Goal: Task Accomplishment & Management: Manage account settings

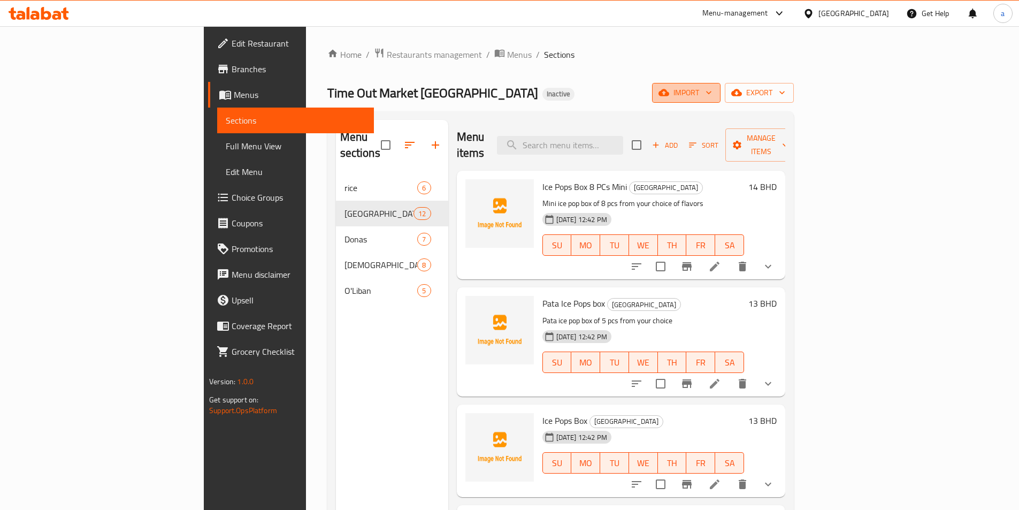
click at [712, 92] on span "import" at bounding box center [686, 92] width 51 height 13
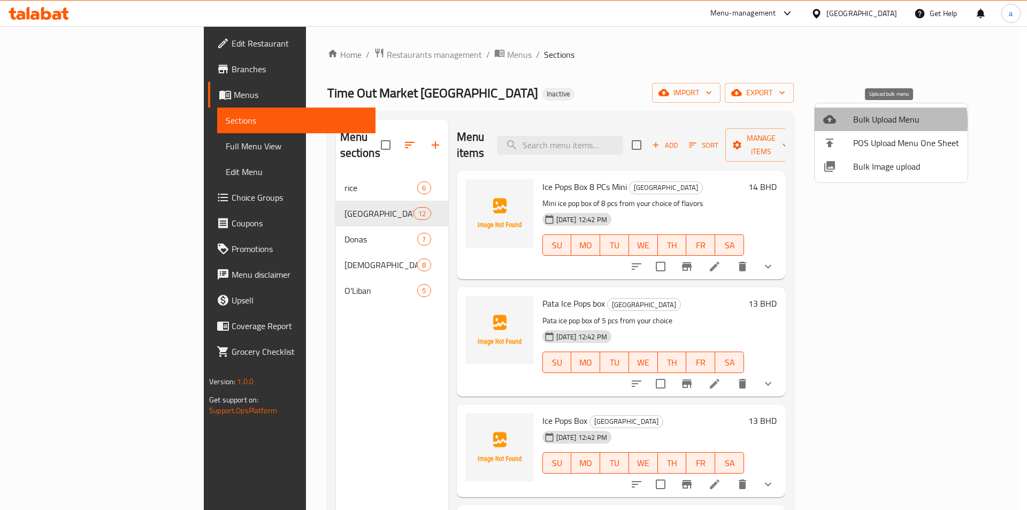
click at [876, 122] on span "Bulk Upload Menu" at bounding box center [906, 119] width 106 height 13
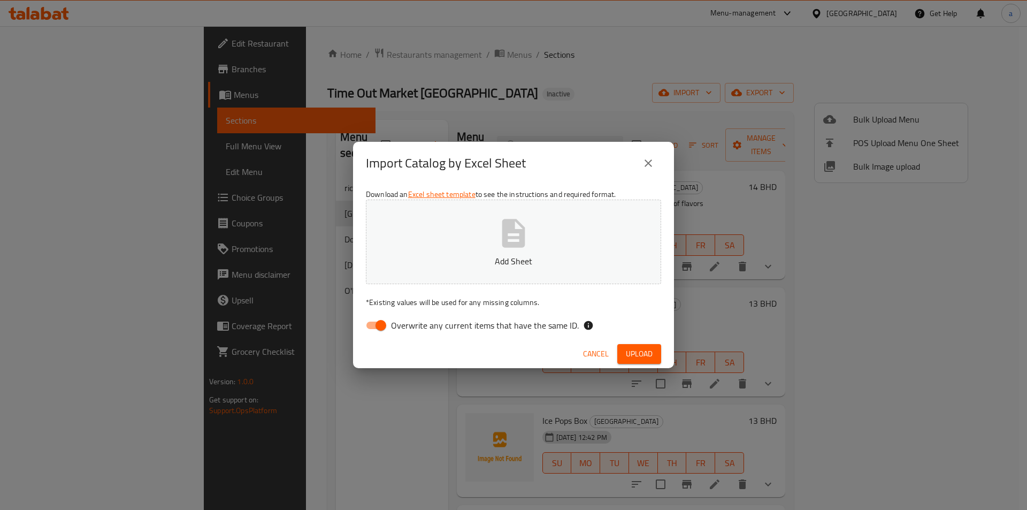
click at [373, 325] on input "Overwrite any current items that have the same ID." at bounding box center [380, 325] width 61 height 20
checkbox input "false"
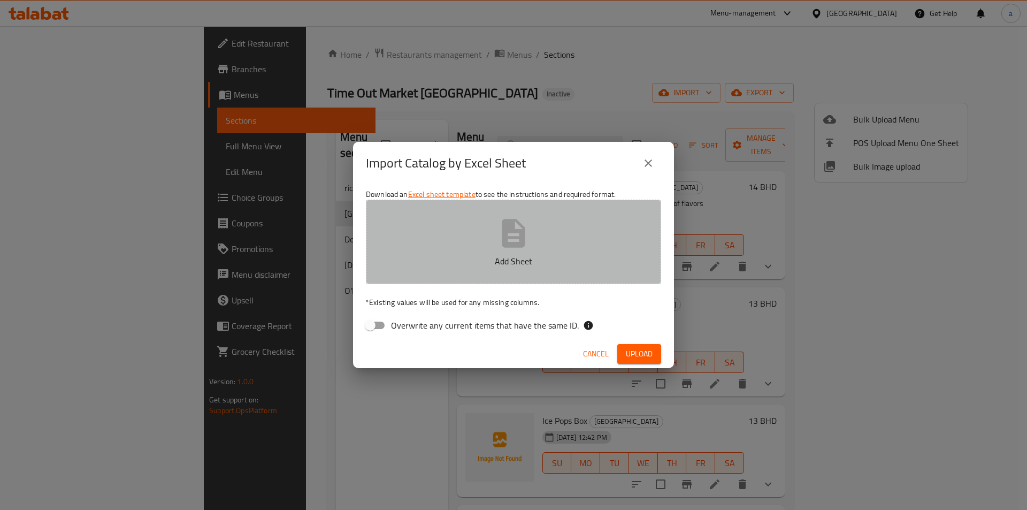
click at [494, 269] on button "Add Sheet" at bounding box center [513, 242] width 295 height 85
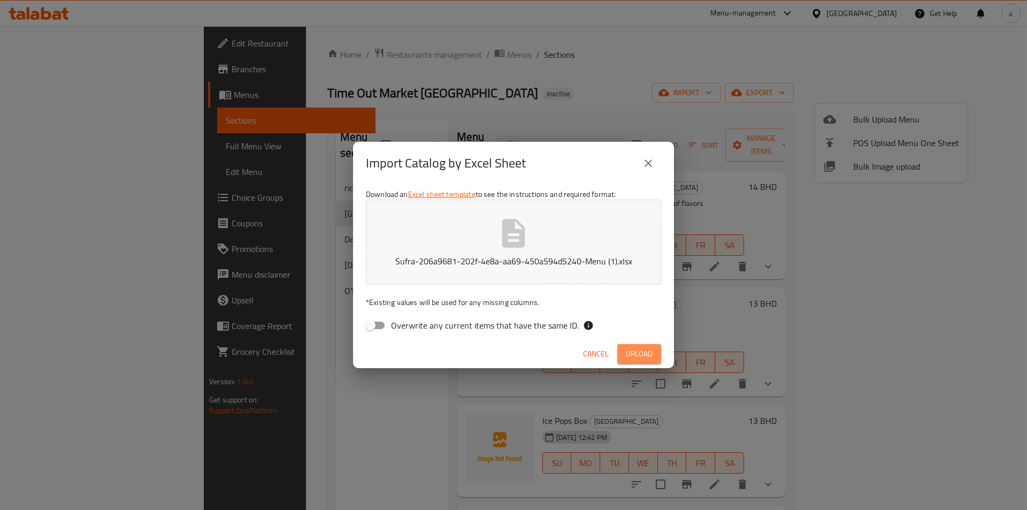
click at [640, 346] on button "Upload" at bounding box center [639, 354] width 44 height 20
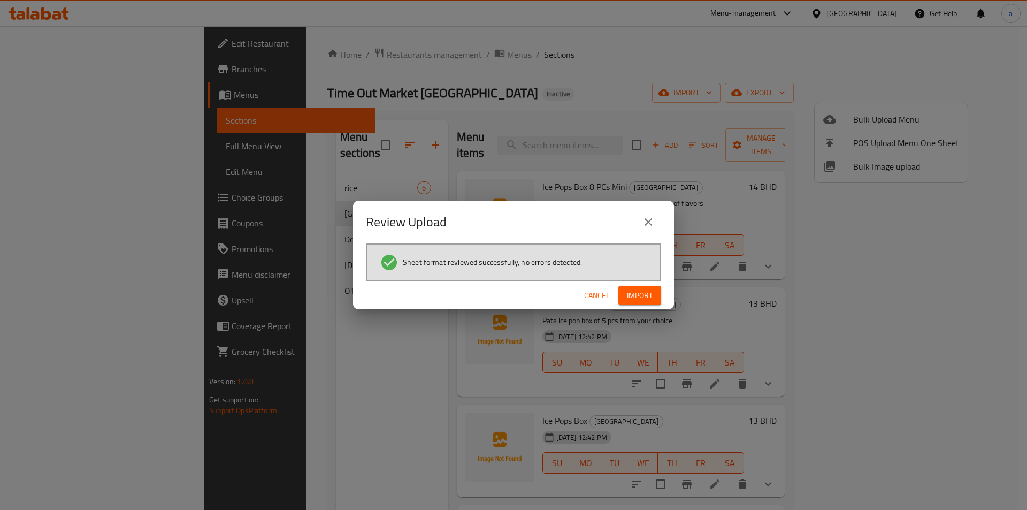
click at [649, 292] on span "Import" at bounding box center [640, 295] width 26 height 13
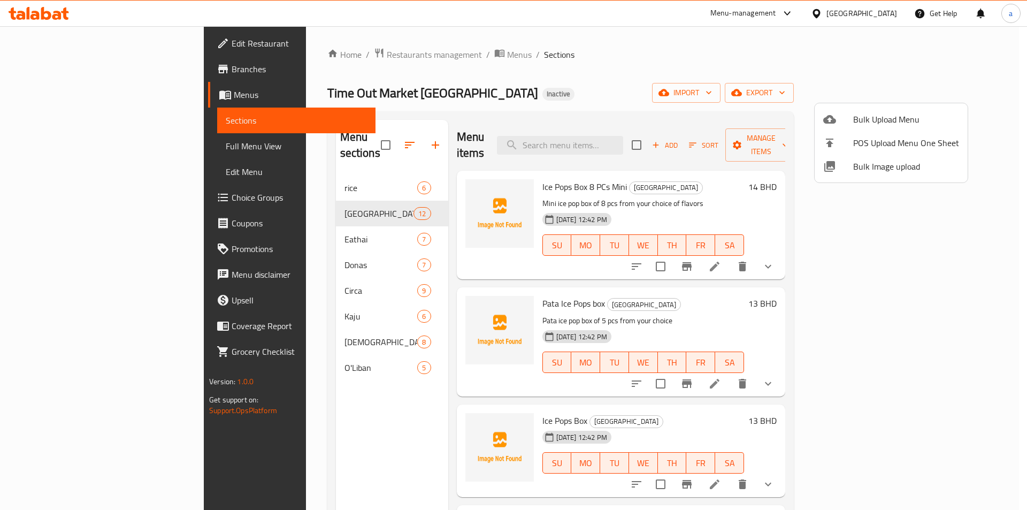
click at [50, 147] on div at bounding box center [513, 255] width 1027 height 510
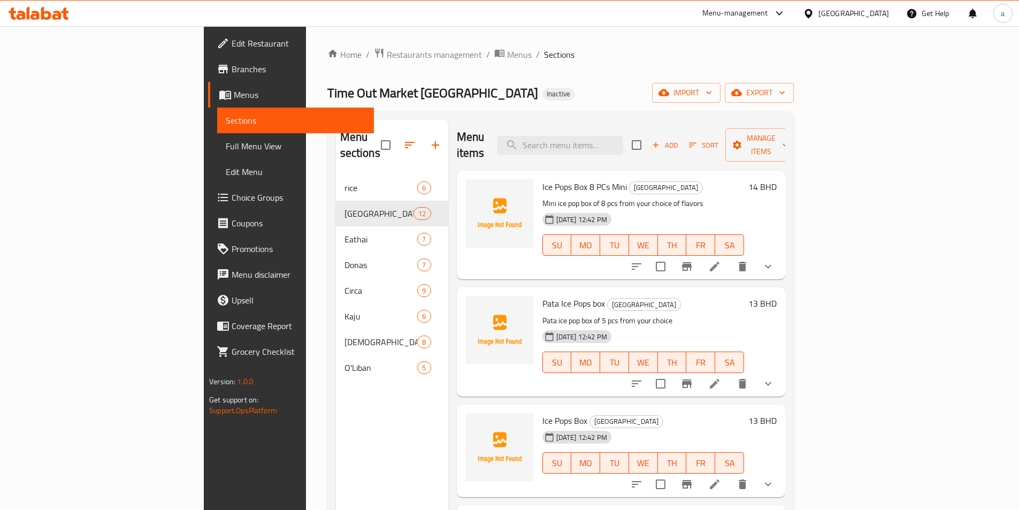
click at [226, 150] on span "Full Menu View" at bounding box center [296, 146] width 140 height 13
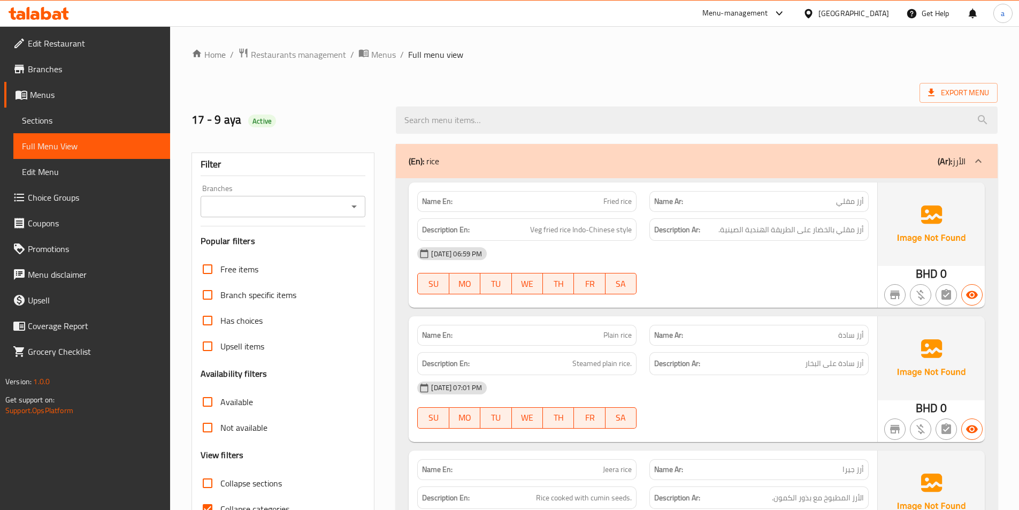
scroll to position [161, 0]
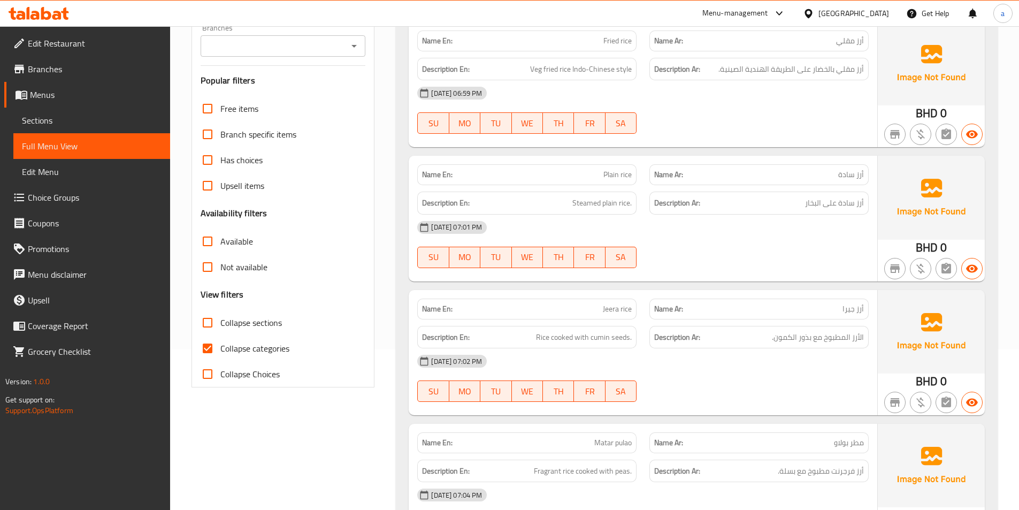
click at [212, 350] on input "Collapse categories" at bounding box center [208, 349] width 26 height 26
checkbox input "false"
click at [211, 326] on input "Collapse sections" at bounding box center [208, 323] width 26 height 26
checkbox input "true"
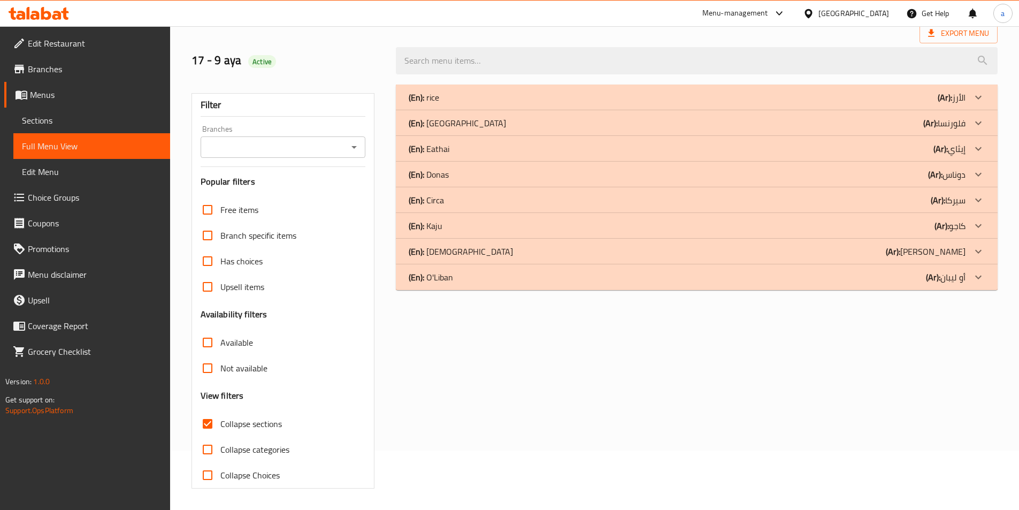
scroll to position [0, 0]
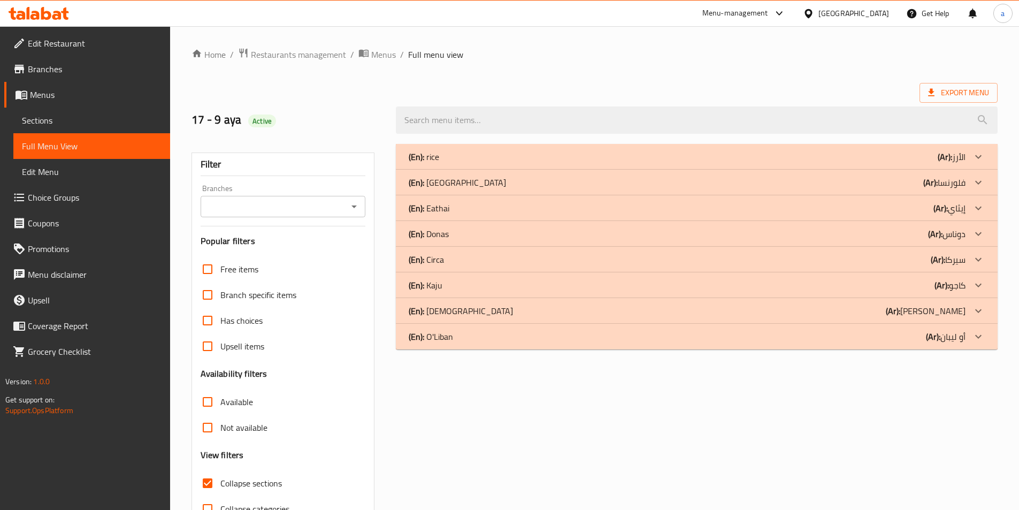
click at [974, 210] on icon at bounding box center [978, 208] width 13 height 13
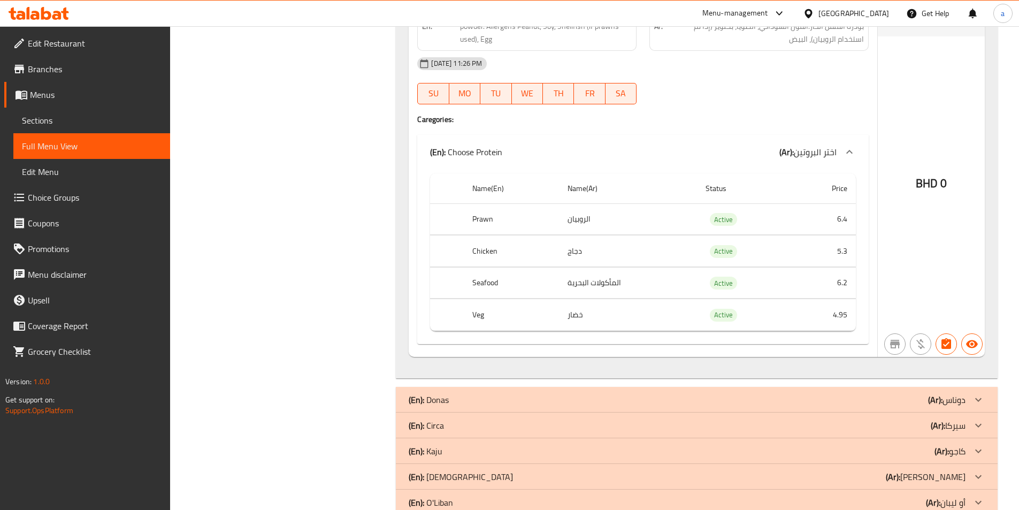
scroll to position [1983, 0]
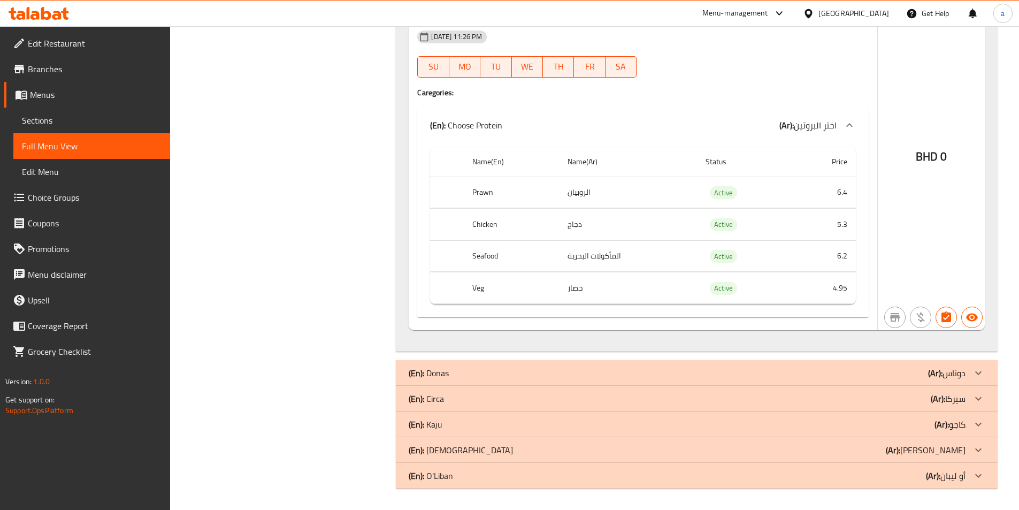
click at [980, 429] on icon at bounding box center [978, 424] width 13 height 13
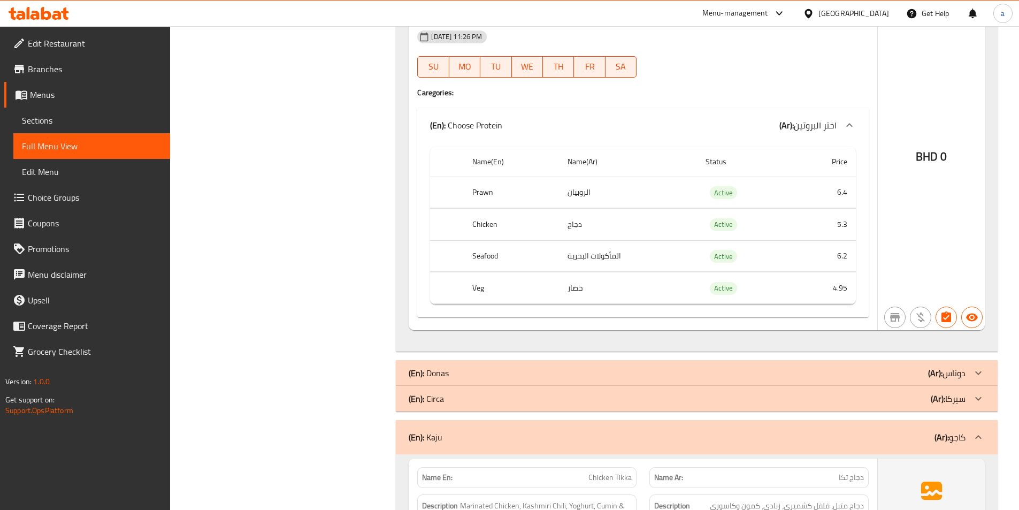
click at [983, 404] on icon at bounding box center [978, 398] width 13 height 13
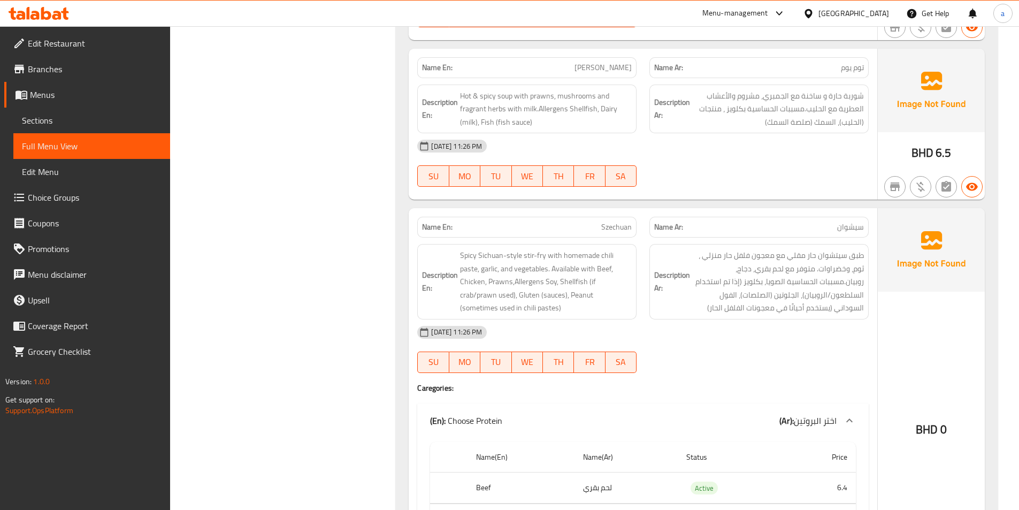
scroll to position [856, 0]
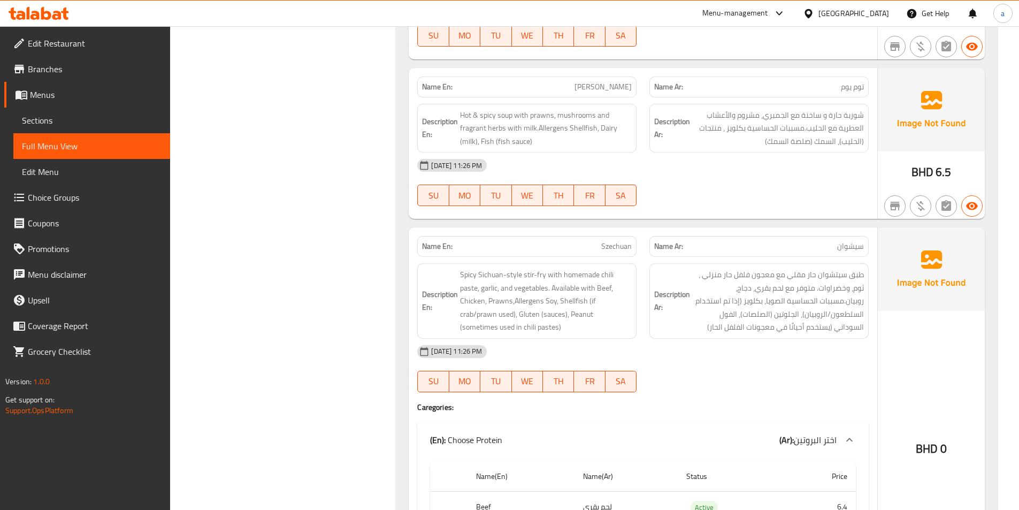
click at [622, 89] on span "[PERSON_NAME]" at bounding box center [603, 86] width 57 height 11
copy span "[PERSON_NAME]"
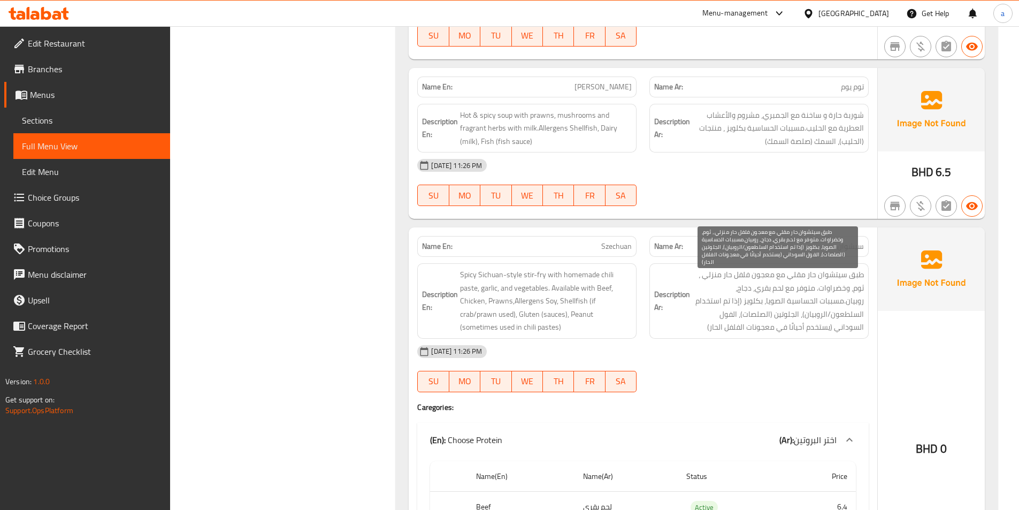
click at [836, 275] on span "طبق سيتشوان حار مقلي مع معجون فلفل حار منزلي ، ثوم، وخضراوات. متوفر مع لحم بقري…" at bounding box center [778, 301] width 172 height 66
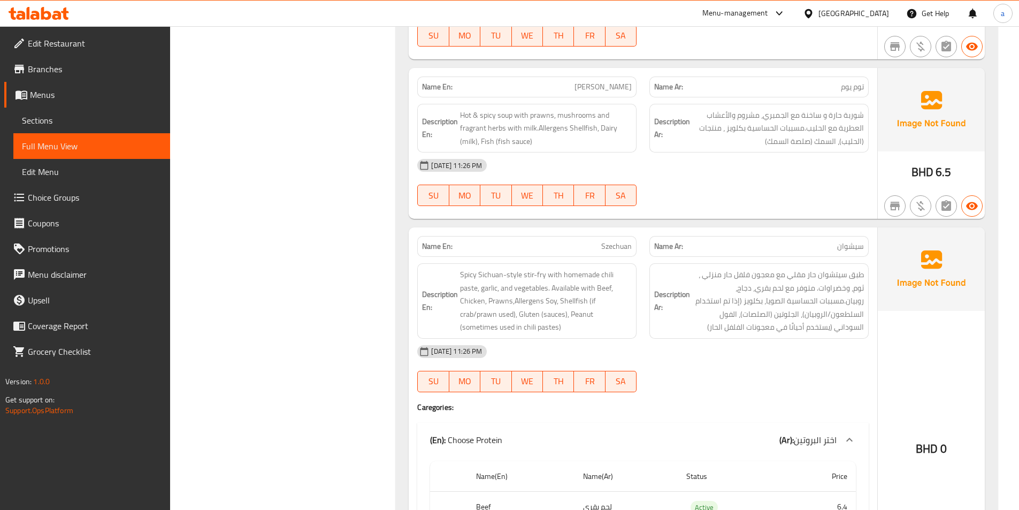
click at [805, 250] on p "Name Ar: سيشوان" at bounding box center [759, 246] width 210 height 11
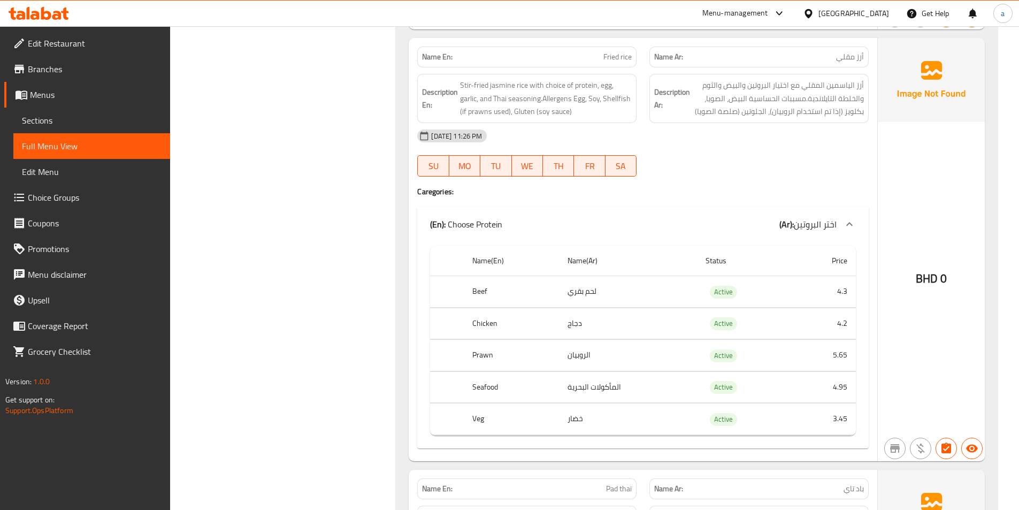
scroll to position [1445, 0]
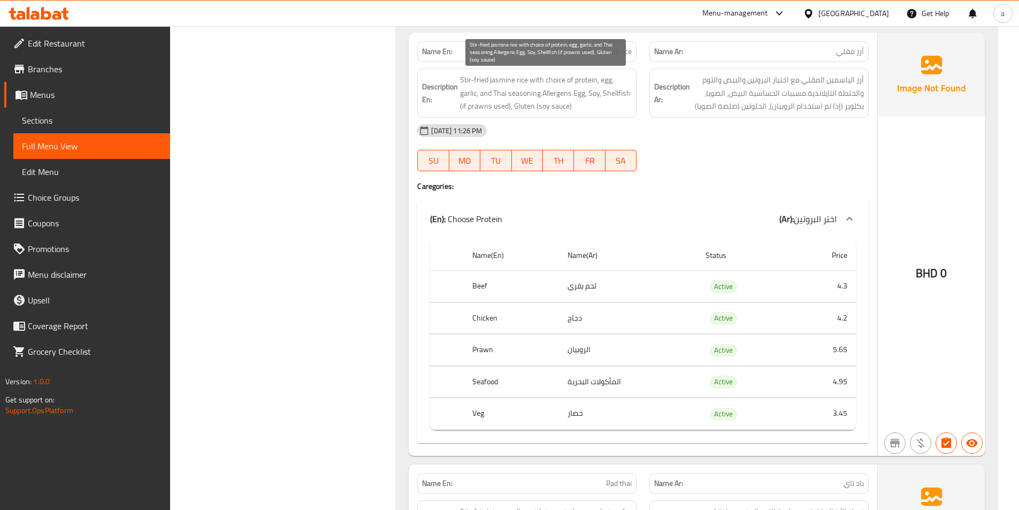
click at [504, 78] on span "Stir-fried jasmine rice with choice of protein, egg, garlic, and Thai seasoning…" at bounding box center [546, 93] width 172 height 40
click at [721, 143] on div "[DATE] 11:26 PM" at bounding box center [643, 131] width 464 height 26
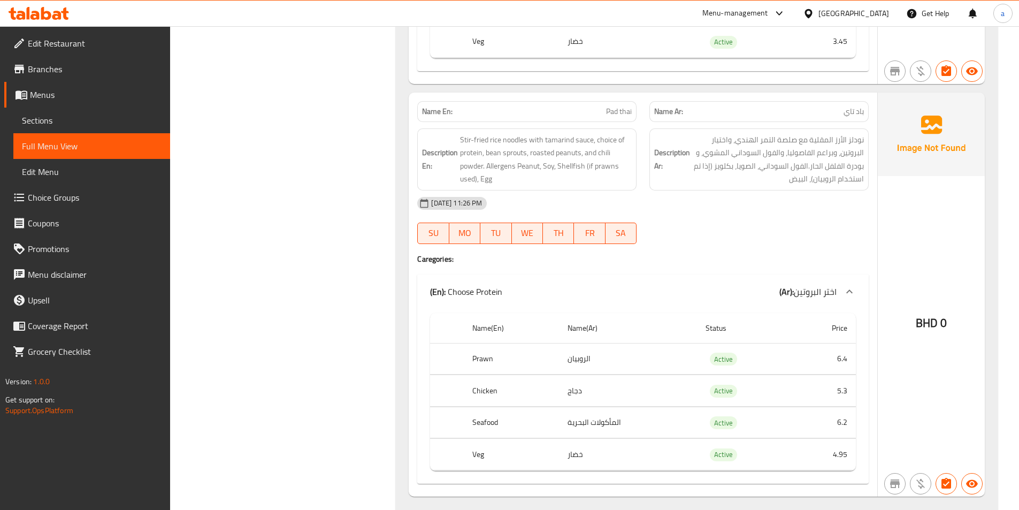
scroll to position [1819, 0]
click at [859, 106] on span "باد تاي" at bounding box center [854, 108] width 20 height 11
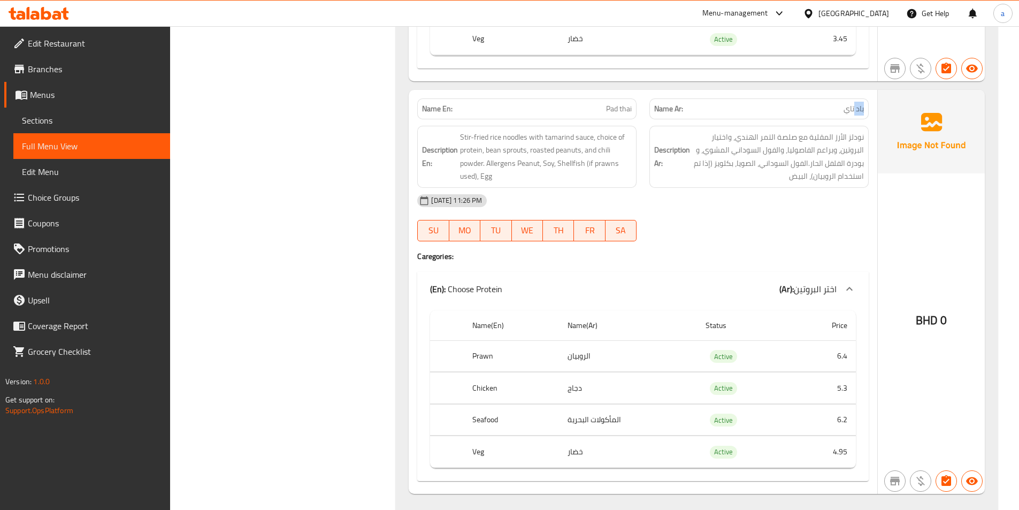
click at [859, 106] on span "باد تاي" at bounding box center [854, 108] width 20 height 11
click at [616, 106] on span "Pad thai" at bounding box center [619, 108] width 26 height 11
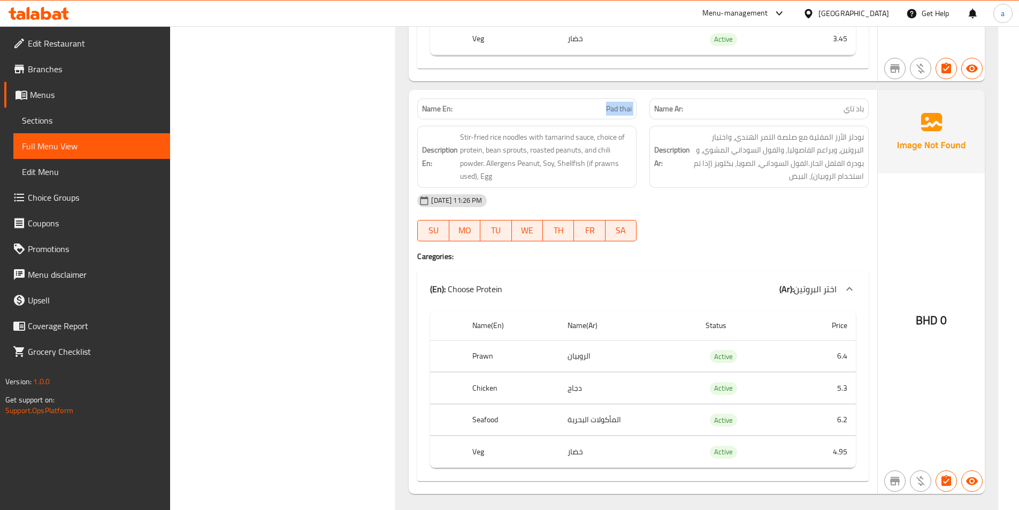
copy span "Pad thai"
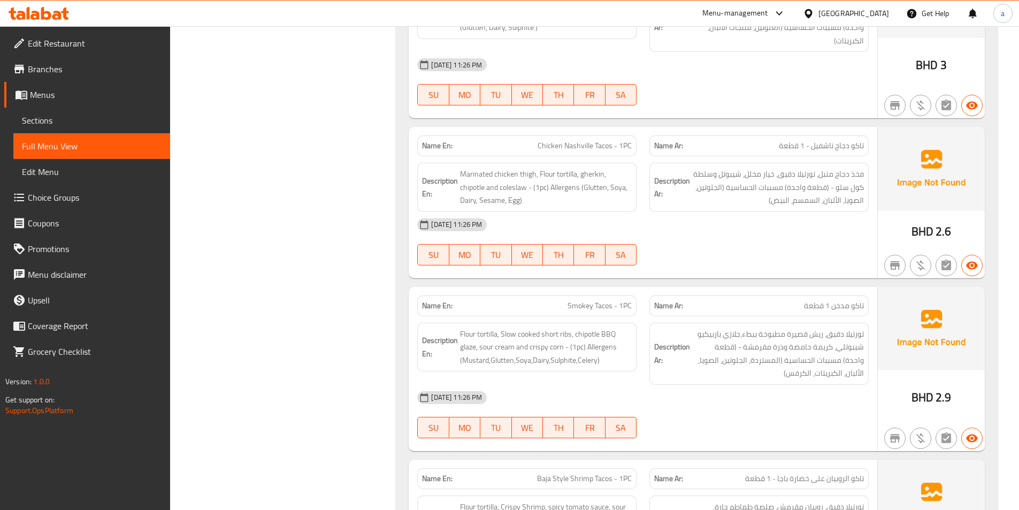
scroll to position [2622, 0]
click at [582, 143] on span "Chicken Nashville Tacos - 1PC" at bounding box center [585, 145] width 94 height 11
copy span "Chicken Nashville Tacos - 1PC"
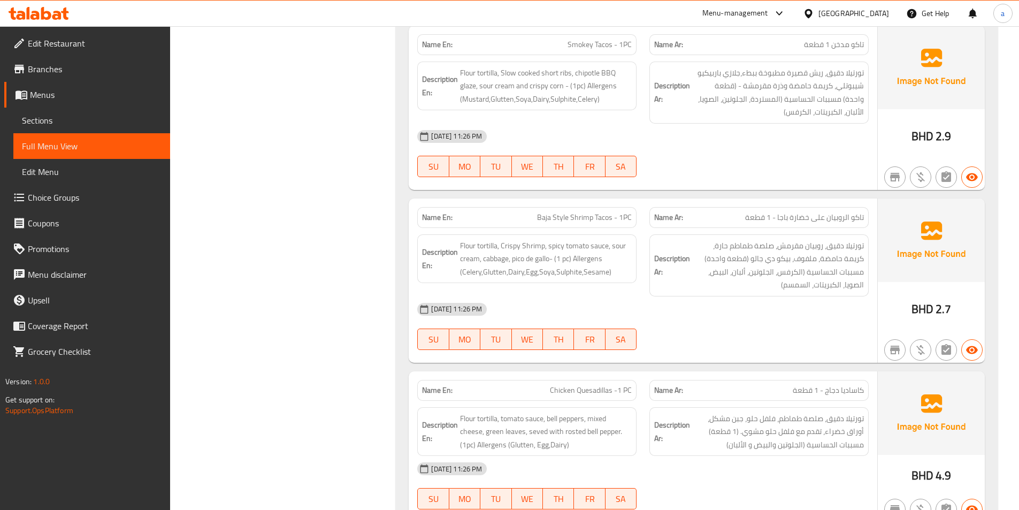
scroll to position [2889, 0]
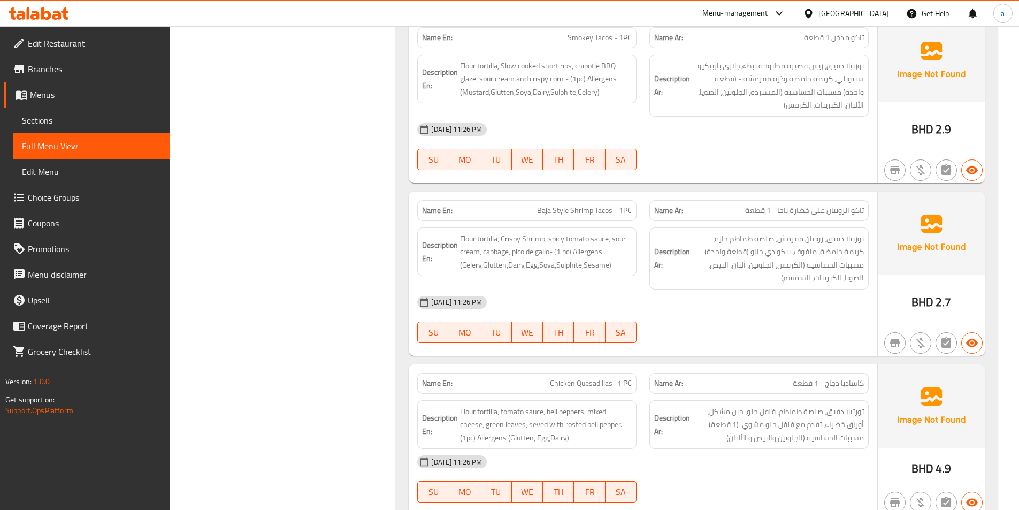
click at [572, 205] on span "Baja Style Shrimp Tacos - 1PC" at bounding box center [584, 210] width 95 height 11
copy span "Baja Style Shrimp Tacos - 1PC"
click at [727, 298] on div "[DATE] 11:26 PM" at bounding box center [643, 302] width 464 height 26
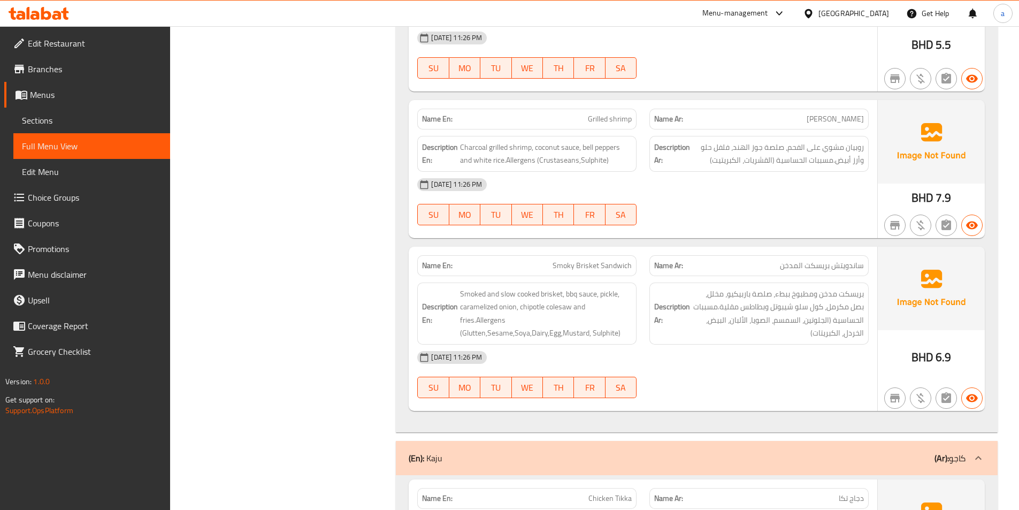
scroll to position [3532, 0]
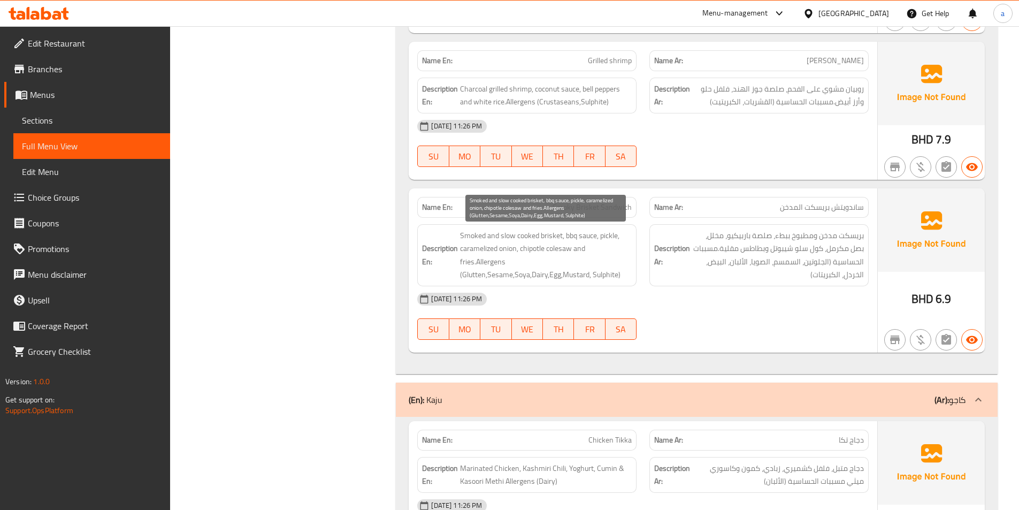
click at [505, 272] on span "Smoked and slow cooked brisket, bbq sauce, pickle, caramelized onion, chipotle …" at bounding box center [546, 255] width 172 height 52
click at [521, 276] on span "Smoked and slow cooked brisket, bbq sauce, pickle, caramelized onion, chipotle …" at bounding box center [546, 255] width 172 height 52
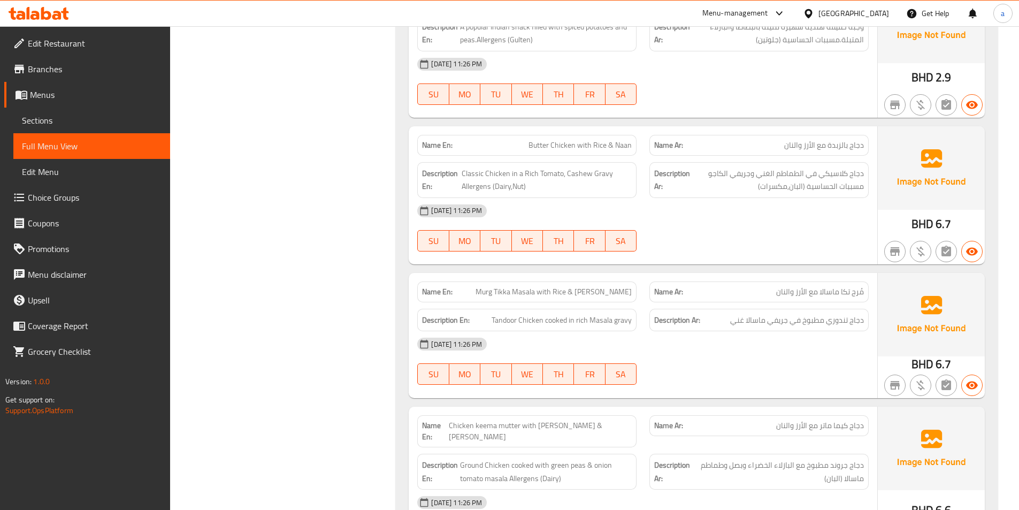
scroll to position [4120, 0]
click at [529, 289] on span "Murg Tikka Masala with Rice & [PERSON_NAME]" at bounding box center [554, 291] width 156 height 11
copy span "Murg"
click at [592, 291] on span "Murg Tikka Masala with Rice & [PERSON_NAME]" at bounding box center [554, 291] width 156 height 11
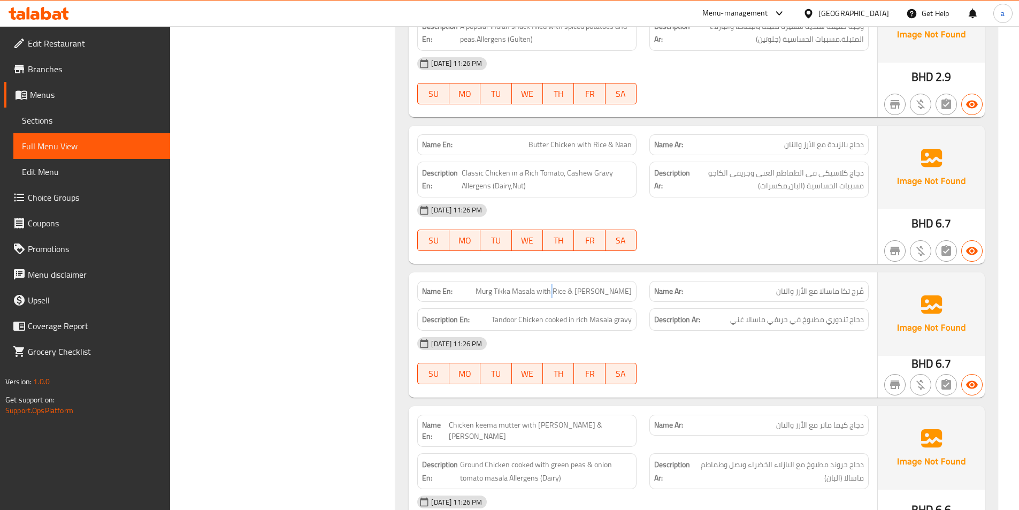
click at [592, 291] on span "Murg Tikka Masala with Rice & [PERSON_NAME]" at bounding box center [554, 291] width 156 height 11
copy span "Murg Tikka Masala with Rice & [PERSON_NAME]"
click at [775, 348] on div "[DATE] 11:26 PM" at bounding box center [643, 344] width 464 height 26
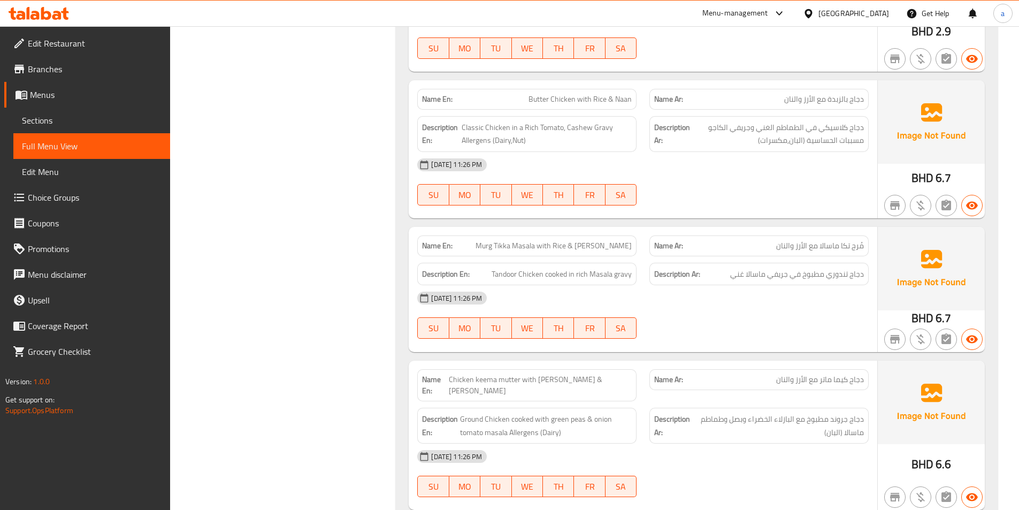
scroll to position [4281, 0]
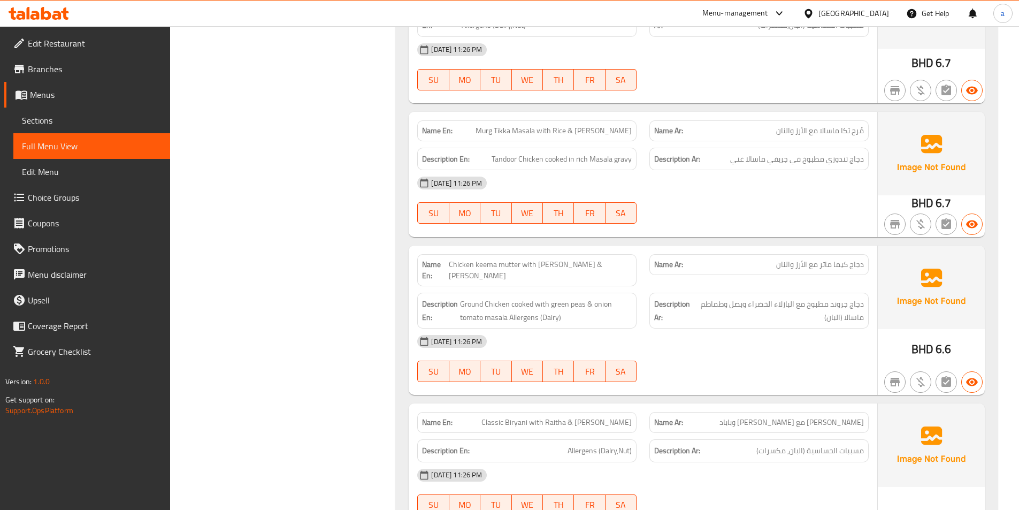
click at [567, 264] on span "Chicken keema mutter with [PERSON_NAME] & [PERSON_NAME]" at bounding box center [541, 270] width 184 height 22
click at [699, 329] on div "[DATE] 11:26 PM" at bounding box center [643, 342] width 464 height 26
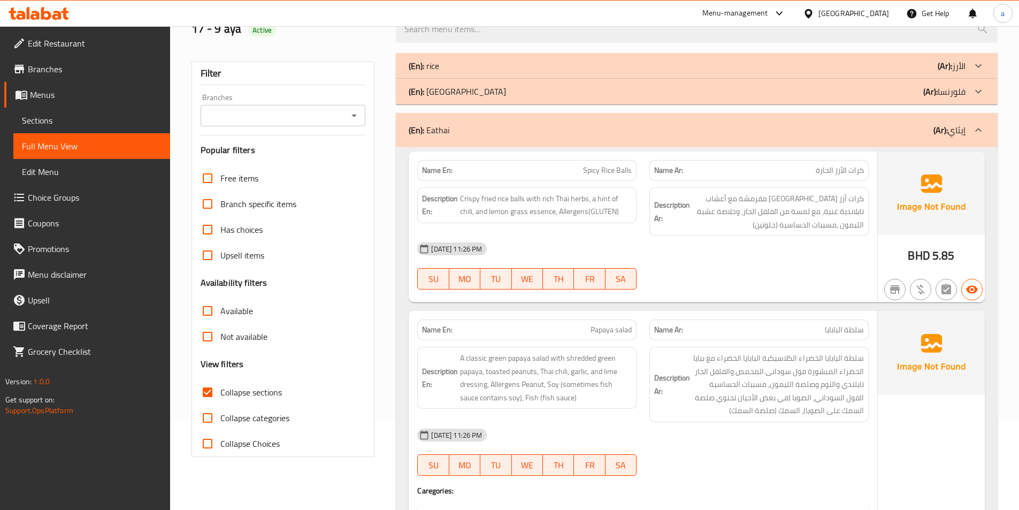
scroll to position [0, 0]
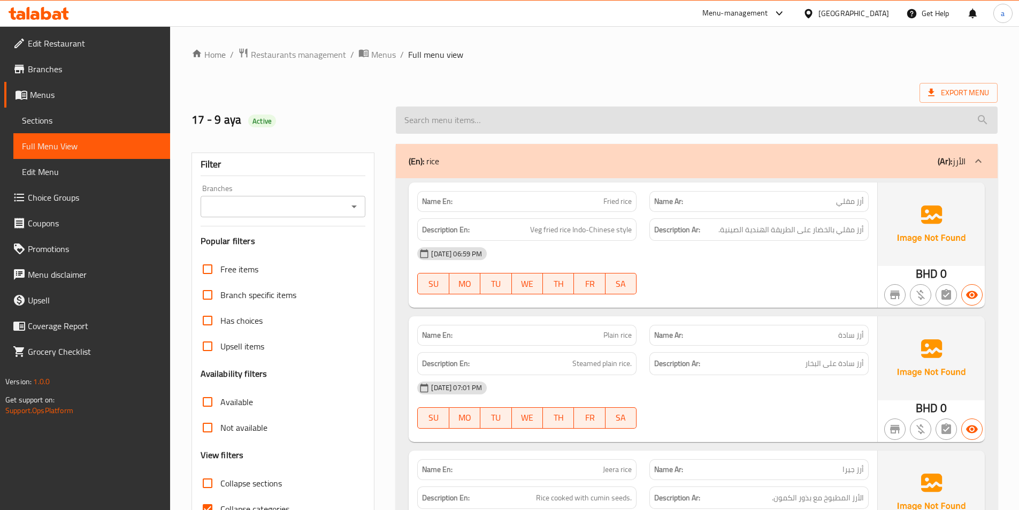
click at [662, 124] on input "search" at bounding box center [697, 119] width 602 height 27
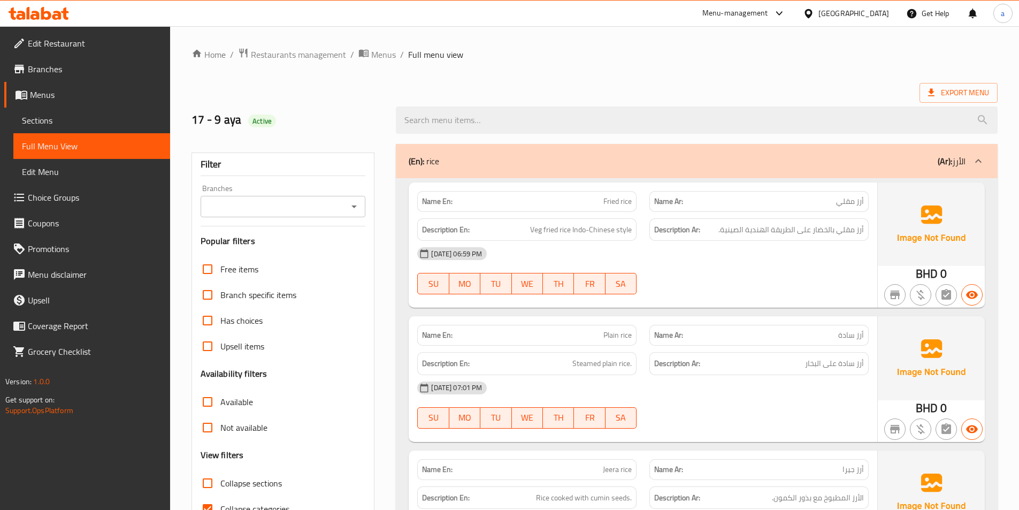
drag, startPoint x: 34, startPoint y: 114, endPoint x: 485, endPoint y: 110, distance: 451.6
click at [34, 115] on span "Sections" at bounding box center [92, 120] width 140 height 13
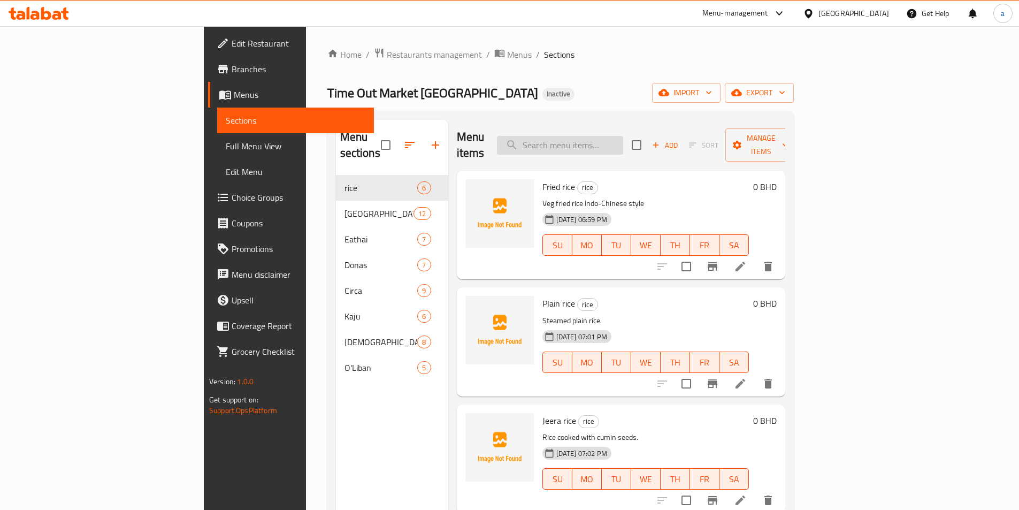
click at [623, 136] on input "search" at bounding box center [560, 145] width 126 height 19
paste input "[PERSON_NAME]"
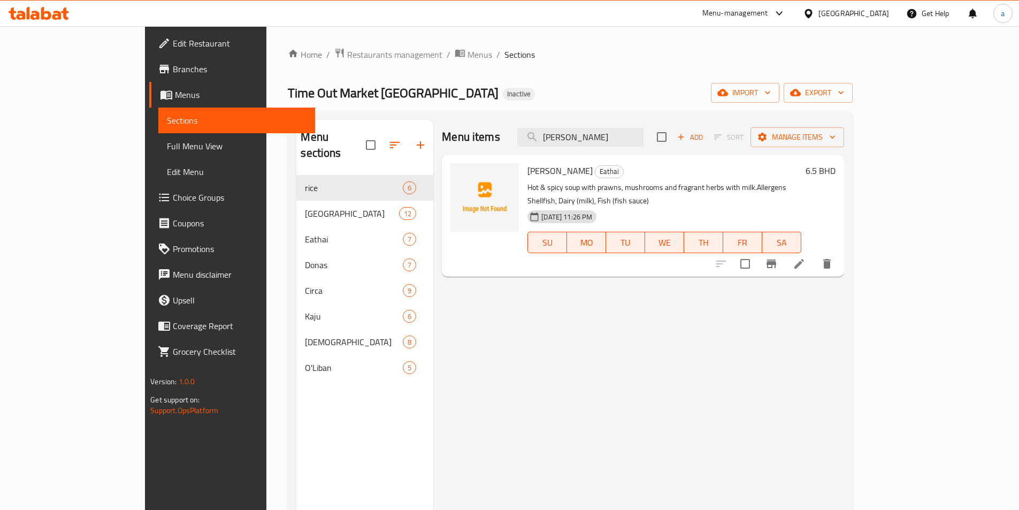
type input "[PERSON_NAME]"
click at [814, 257] on li at bounding box center [799, 263] width 30 height 19
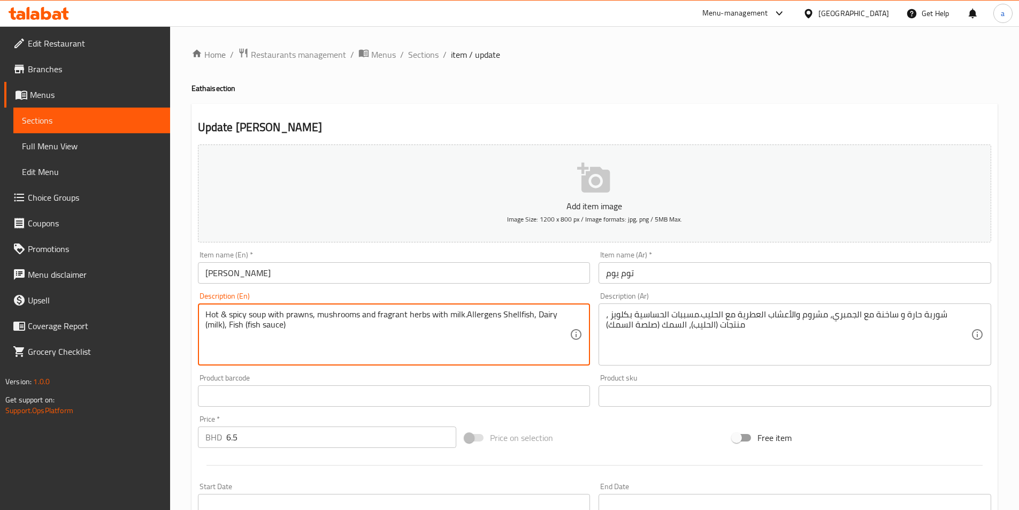
click at [539, 313] on textarea "Hot & spicy soup with prawns, mushrooms and fragrant herbs with milk.Allergens …" at bounding box center [387, 334] width 365 height 51
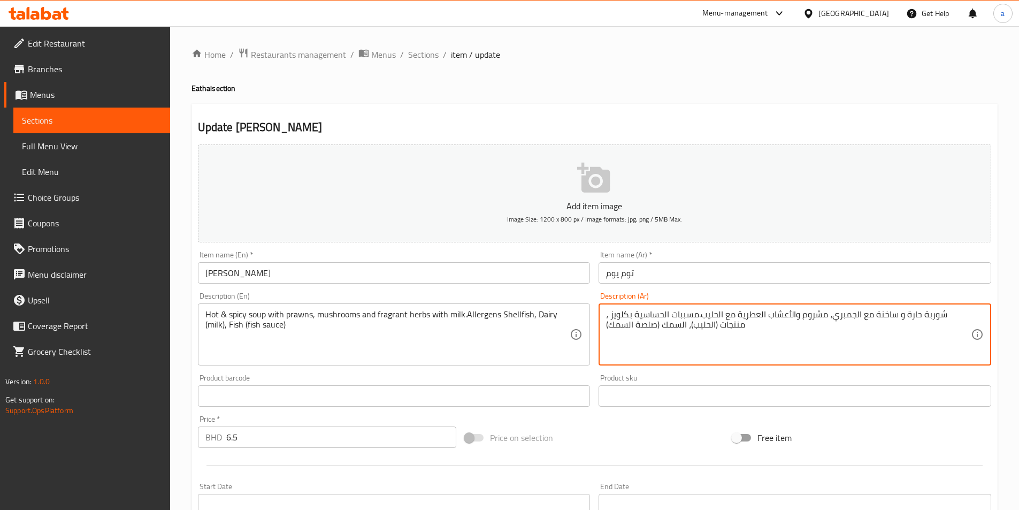
click at [735, 325] on textarea "شوربة حارة و ساخنة مع الجمبري، مشروم والأعشاب العطرية مع الحليب.مسببات الحساسية…" at bounding box center [788, 334] width 365 height 51
click at [955, 325] on textarea "شوربة حارة و ساخنة مع الجمبري، مشروم والأعشاب العطرية مع الحليب.مسببات الحساسية…" at bounding box center [788, 334] width 365 height 51
type textarea "شوربة حارة و ساخنة مع الجمبري، مشروم والأعشاب العطرية مع الحليب.مسببات الحساسية…"
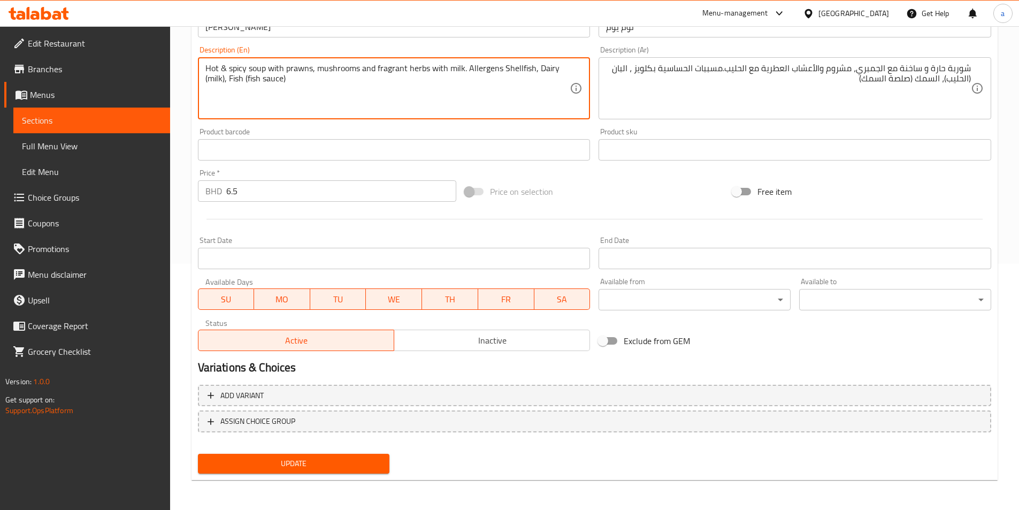
type textarea "Hot & spicy soup with prawns, mushrooms and fragrant herbs with milk. Allergens…"
click at [301, 459] on span "Update" at bounding box center [294, 463] width 175 height 13
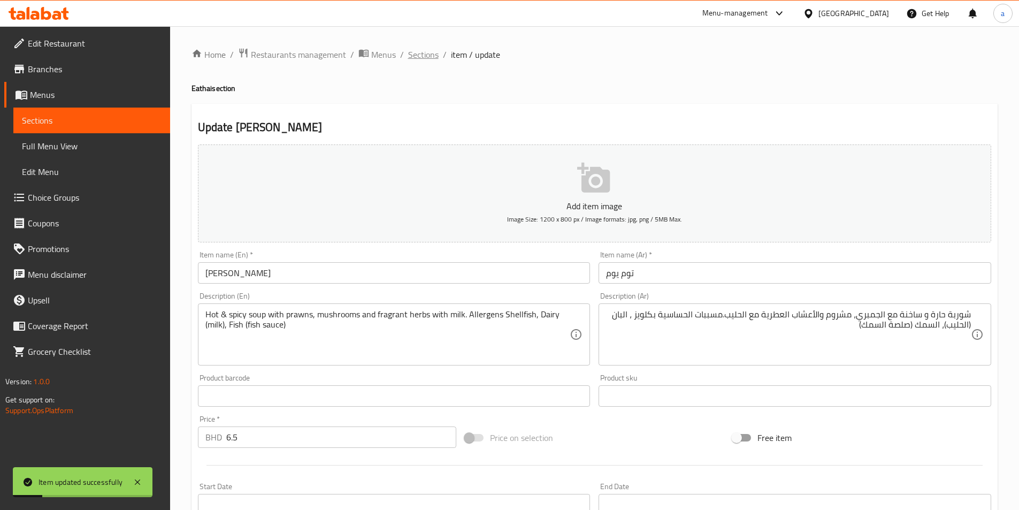
click at [427, 54] on span "Sections" at bounding box center [423, 54] width 31 height 13
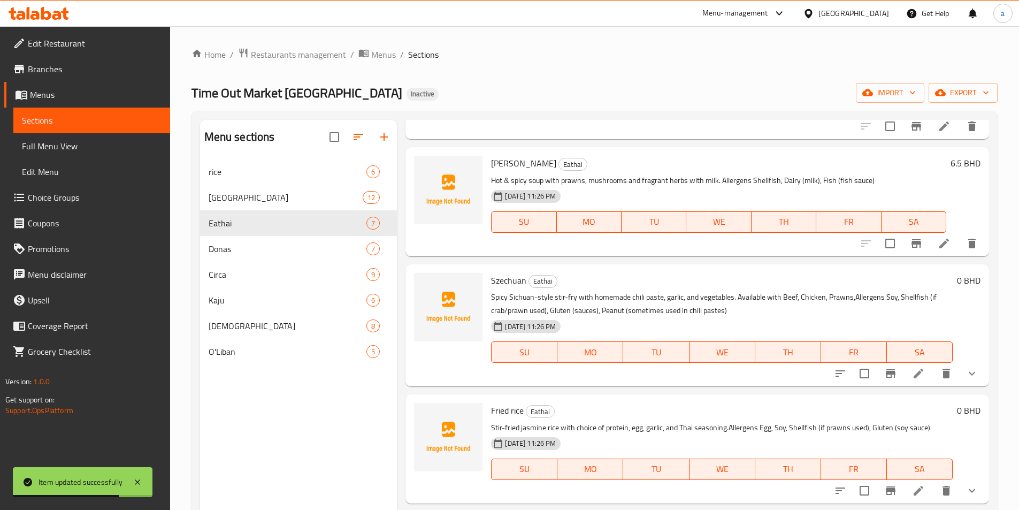
scroll to position [375, 0]
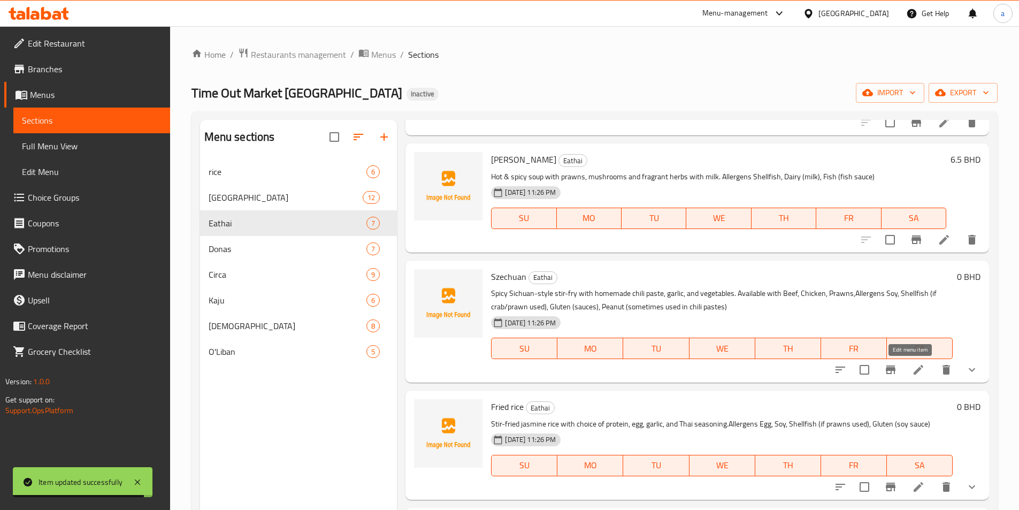
click at [914, 369] on icon at bounding box center [919, 370] width 10 height 10
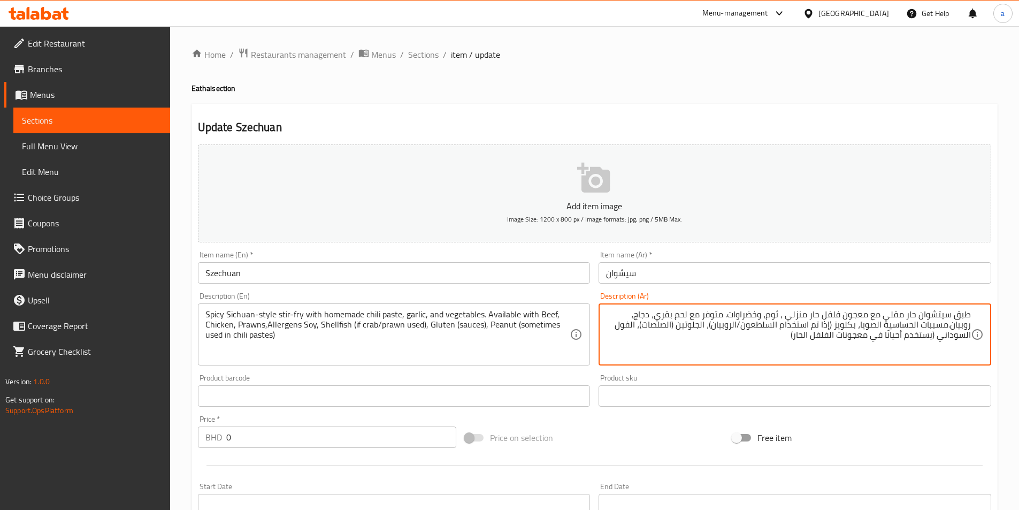
drag, startPoint x: 952, startPoint y: 315, endPoint x: 1002, endPoint y: 317, distance: 49.3
click at [1002, 317] on div "Home / Restaurants management / Menus / Sections / item / update Eathai section…" at bounding box center [594, 418] width 849 height 785
click at [808, 319] on textarea "سيتشوان حار مقلي مع معجون فلفل حار منزلي ، [PERSON_NAME]، وخضراوات. متوفر مع لح…" at bounding box center [788, 334] width 365 height 51
drag, startPoint x: 903, startPoint y: 317, endPoint x: 970, endPoint y: 309, distance: 67.4
click at [970, 309] on textarea "سيتشوان حار مقلي مع معجون فلفل حار منزلي علي طريقة ، ثوم، وخضراوات. متوفر مع لح…" at bounding box center [788, 334] width 365 height 51
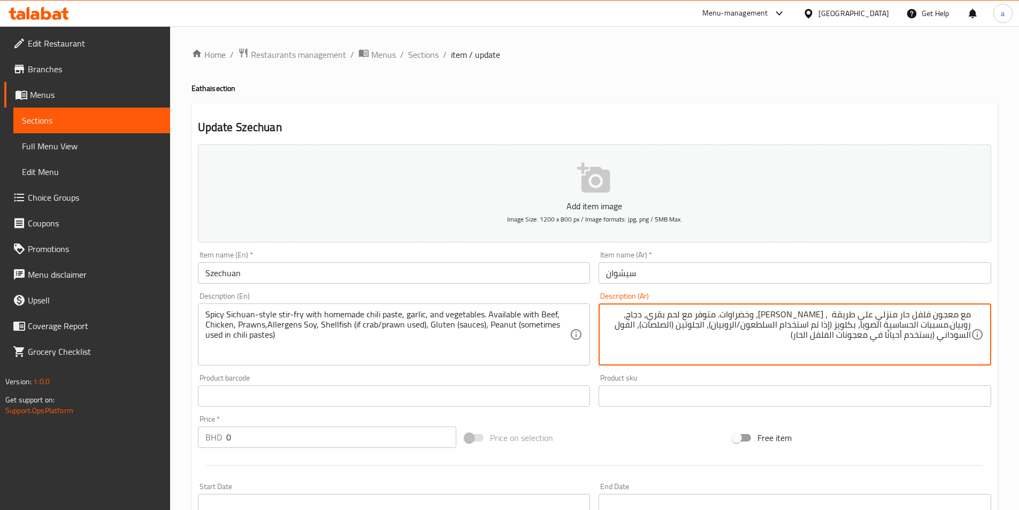
drag, startPoint x: 958, startPoint y: 317, endPoint x: 974, endPoint y: 317, distance: 15.5
click at [974, 317] on div "مع معجون فلفل حار منزلي علي طريقة ، [PERSON_NAME]، وخضراوات. متوفر مع لحم بقري،…" at bounding box center [795, 334] width 393 height 62
click at [841, 314] on textarea "معجون فلفل حار منزلي علي طريقة ، ثوم، وخضراوات. متوفر مع لحم بقري، دجاج، روبيان…" at bounding box center [788, 334] width 365 height 51
paste textarea "يتشوان حار مقلي"
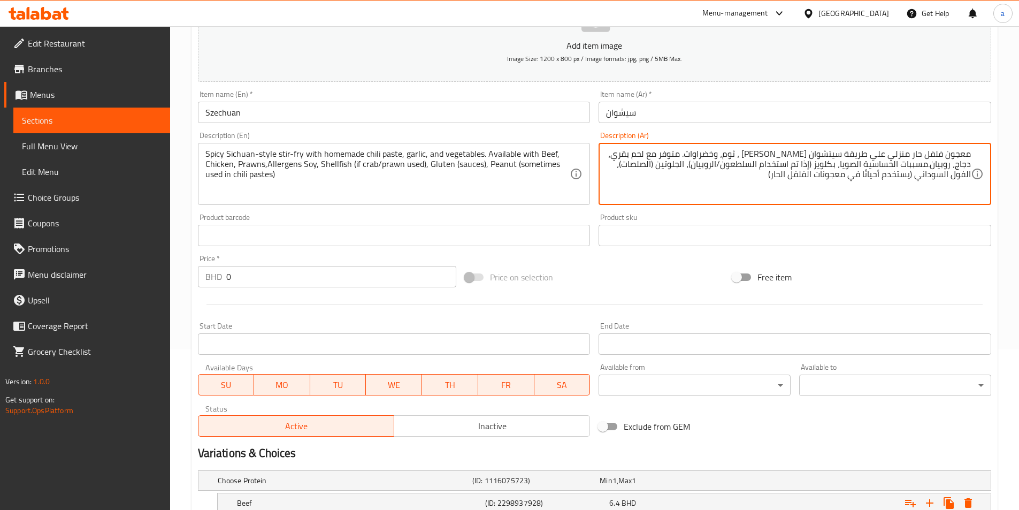
scroll to position [301, 0]
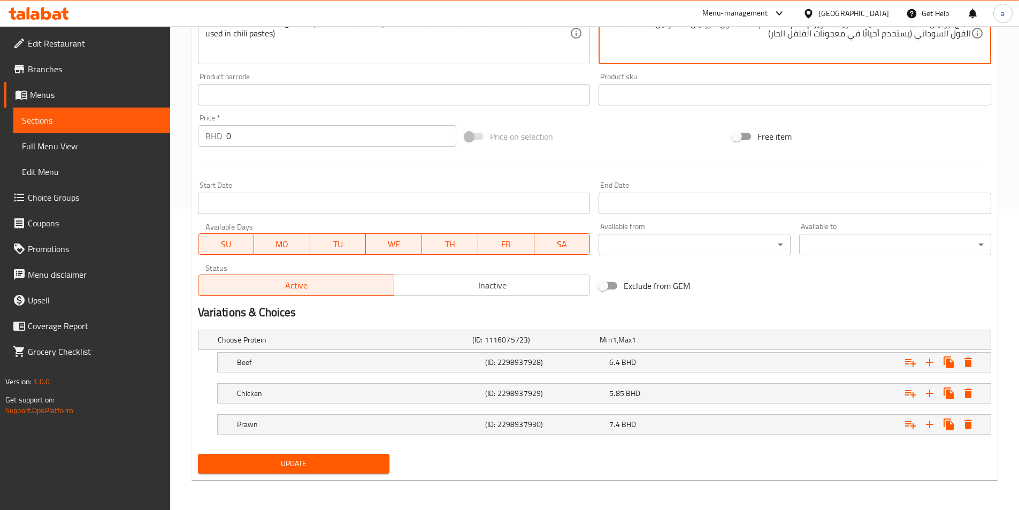
type textarea "معجون فلفل حار منزلي علي طريقة سيتشوان [PERSON_NAME] ، ثوم، وخضراوات. متوفر مع …"
click at [353, 462] on span "Update" at bounding box center [294, 463] width 175 height 13
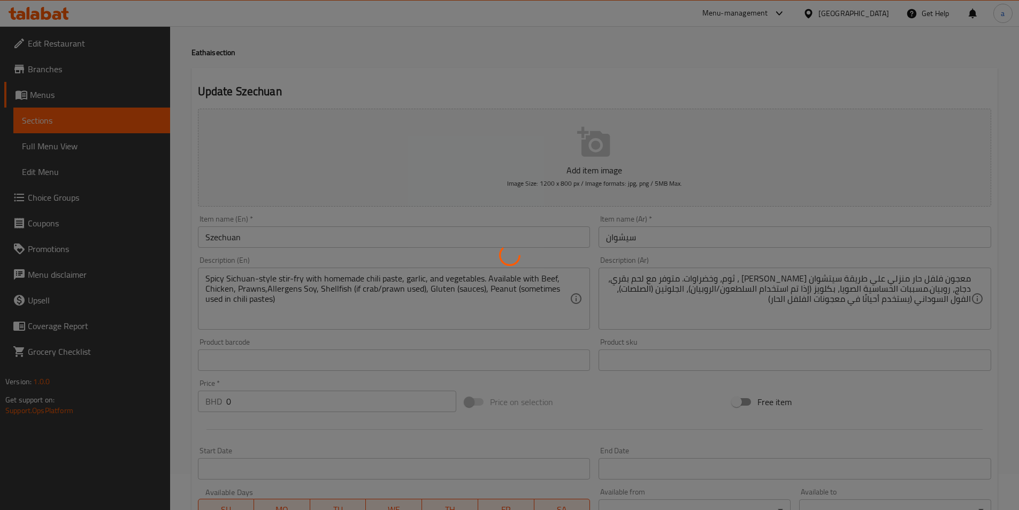
scroll to position [0, 0]
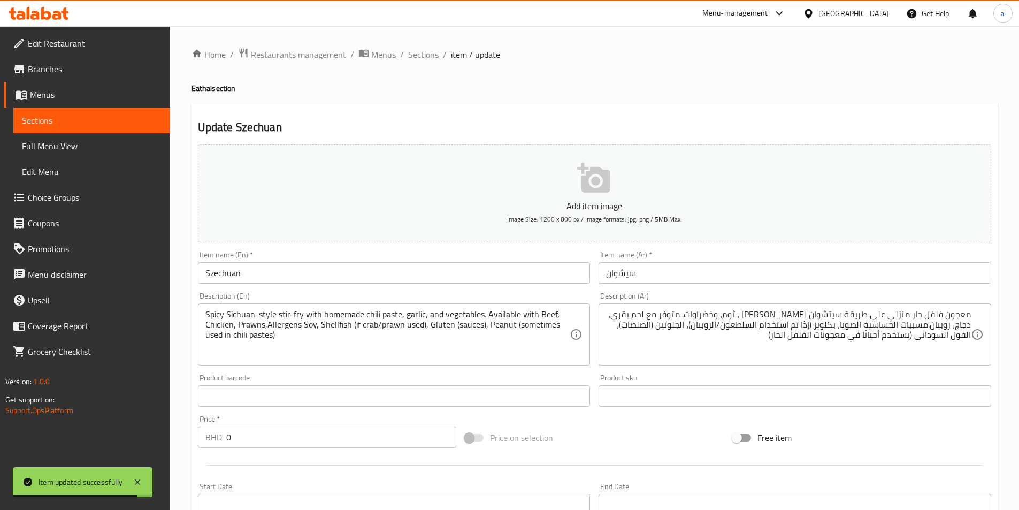
click at [425, 40] on div "Home / Restaurants management / Menus / Sections / item / update Eathai section…" at bounding box center [594, 418] width 849 height 785
click at [424, 56] on span "Sections" at bounding box center [423, 54] width 31 height 13
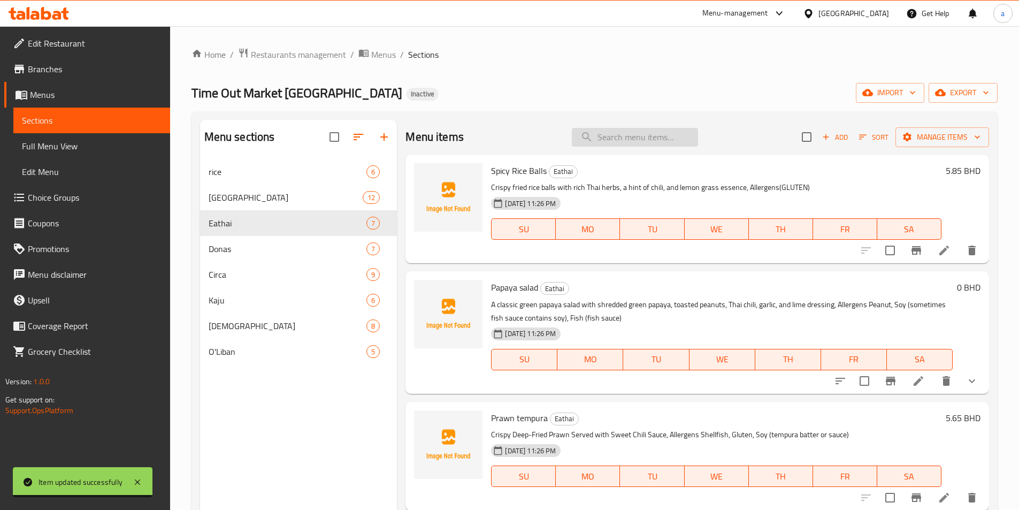
click at [597, 146] on input "search" at bounding box center [635, 137] width 126 height 19
paste input "Pad thai"
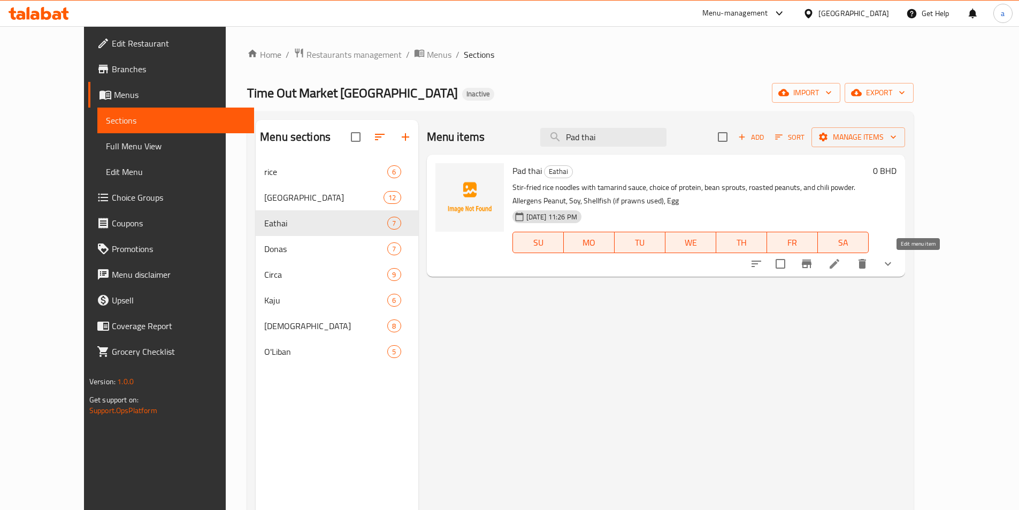
type input "Pad thai"
click at [840, 266] on icon at bounding box center [835, 264] width 10 height 10
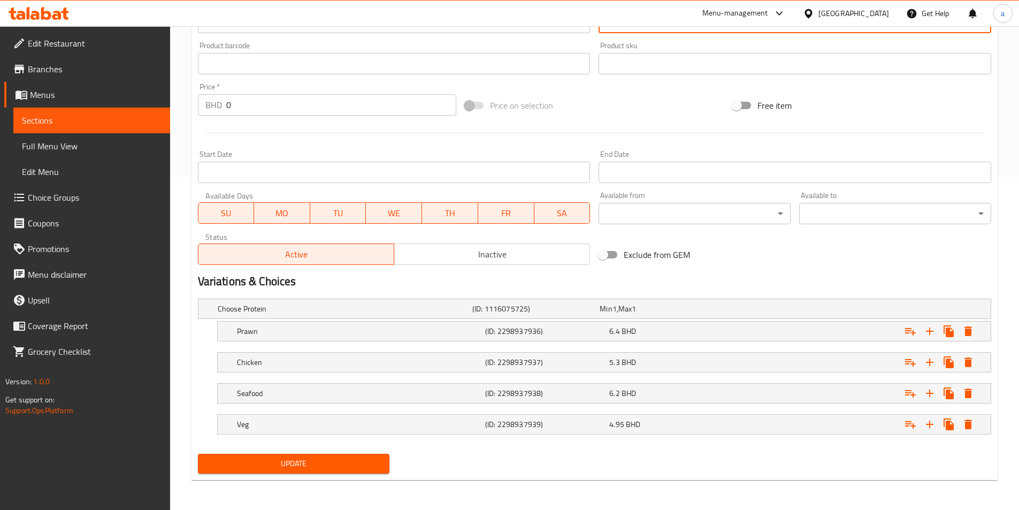
type textarea "نودلز الأرز المقلية مع صلصة التمر الهندي، واختيار البروتين، وبراعم الفاصوليا، و…"
click at [347, 457] on span "Update" at bounding box center [294, 463] width 175 height 13
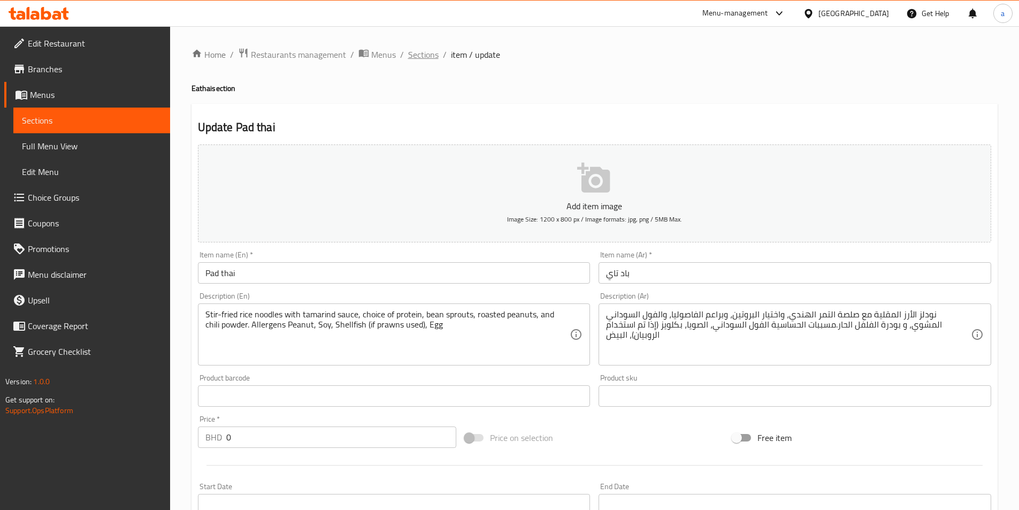
click at [428, 58] on span "Sections" at bounding box center [423, 54] width 31 height 13
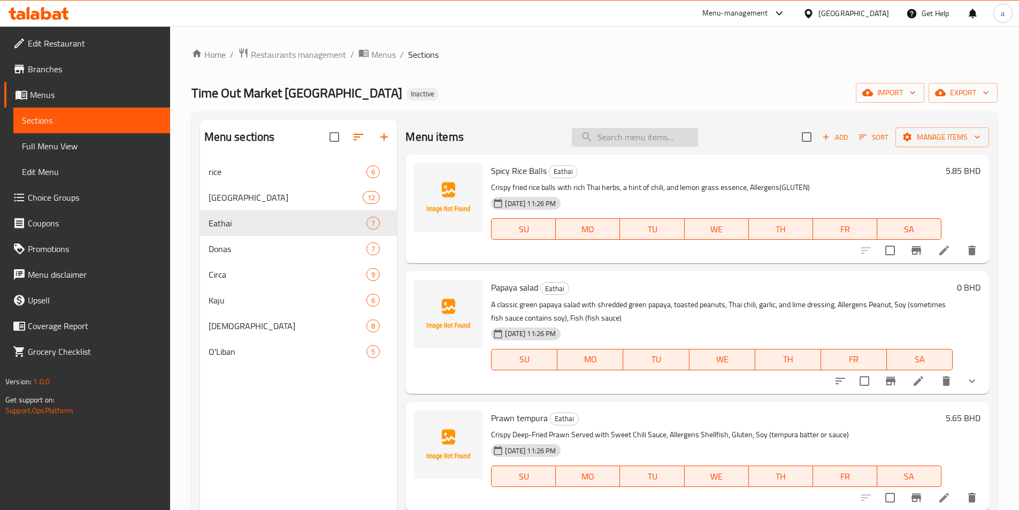
click at [639, 135] on input "search" at bounding box center [635, 137] width 126 height 19
paste input "Chicken Nashville Tacos - 1PC"
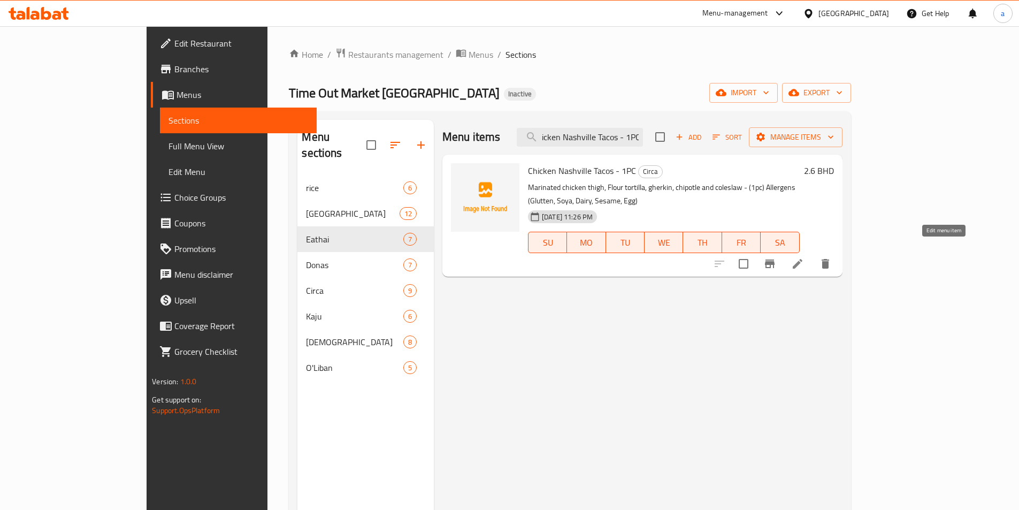
type input "Chicken Nashville Tacos - 1PC"
click at [804, 257] on icon at bounding box center [797, 263] width 13 height 13
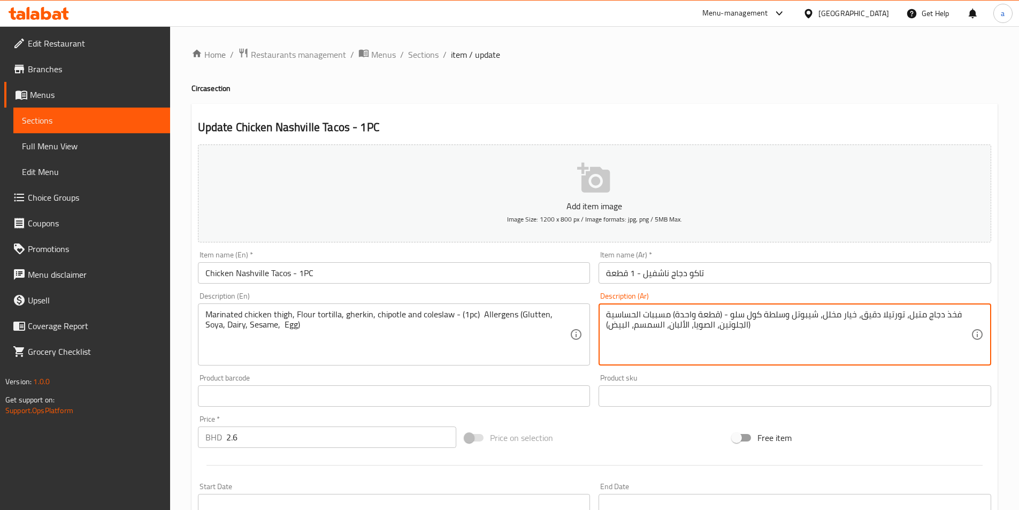
click at [768, 314] on textarea "فخذ دجاج متبل، تورتيلا دقيق، خيار مخلل، شيبوتل وسلطة كول سلو - (قطعة واحدة) مسب…" at bounding box center [788, 334] width 365 height 51
click at [773, 333] on textarea "فخذ دجاج متبل، تورتيلا دقيق، خيار مخلل، شيبوتل وسلطة كول سلو - (قطعة واحدة) مسب…" at bounding box center [788, 334] width 365 height 51
drag, startPoint x: 762, startPoint y: 317, endPoint x: 786, endPoint y: 317, distance: 24.1
click at [786, 317] on textarea "فخذ دجاج متبل، تورتيلا دقيق، خيار مخلل، شيبوتل وسلطة كول سلو - (قطعة واحدة) مسب…" at bounding box center [788, 334] width 365 height 51
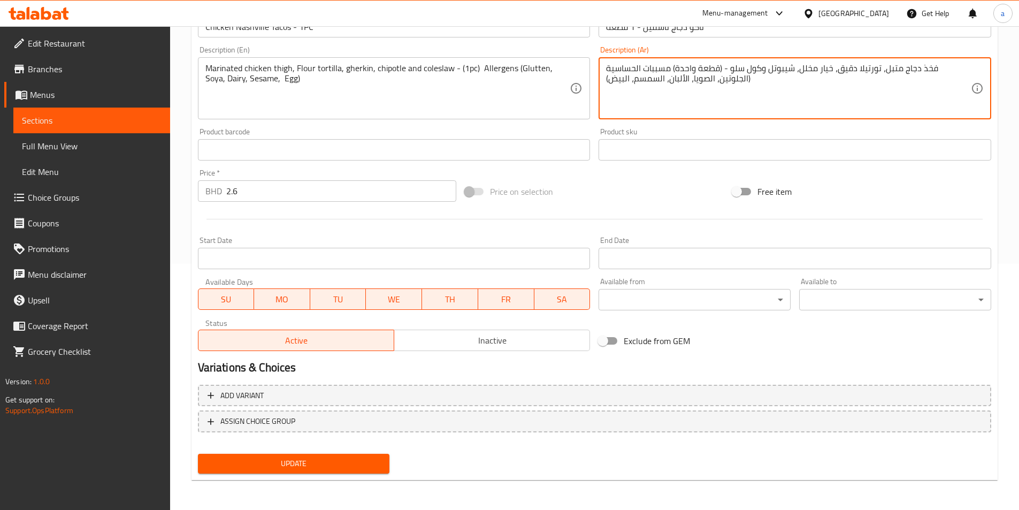
type textarea "فخذ دجاج متبل، تورتيلا دقيق، خيار مخلل، شيبوتل وكول سلو - (قطعة واحدة) مسببات ا…"
click at [319, 464] on span "Update" at bounding box center [294, 463] width 175 height 13
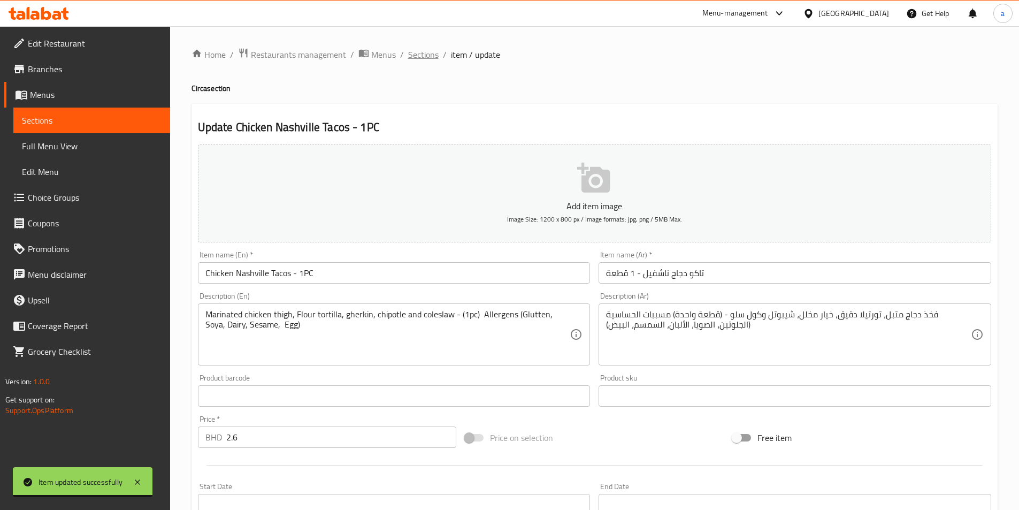
click at [422, 58] on span "Sections" at bounding box center [423, 54] width 31 height 13
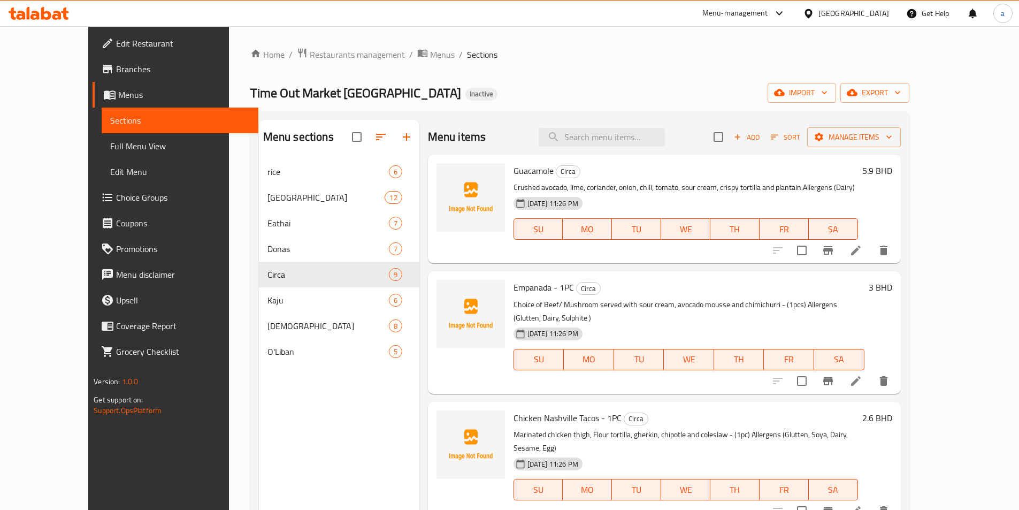
click at [609, 127] on div "Menu items Add Sort Manage items" at bounding box center [664, 137] width 473 height 35
click at [612, 138] on input "search" at bounding box center [602, 137] width 126 height 19
paste input "Baja Style Shrimp Tacos - 1PC"
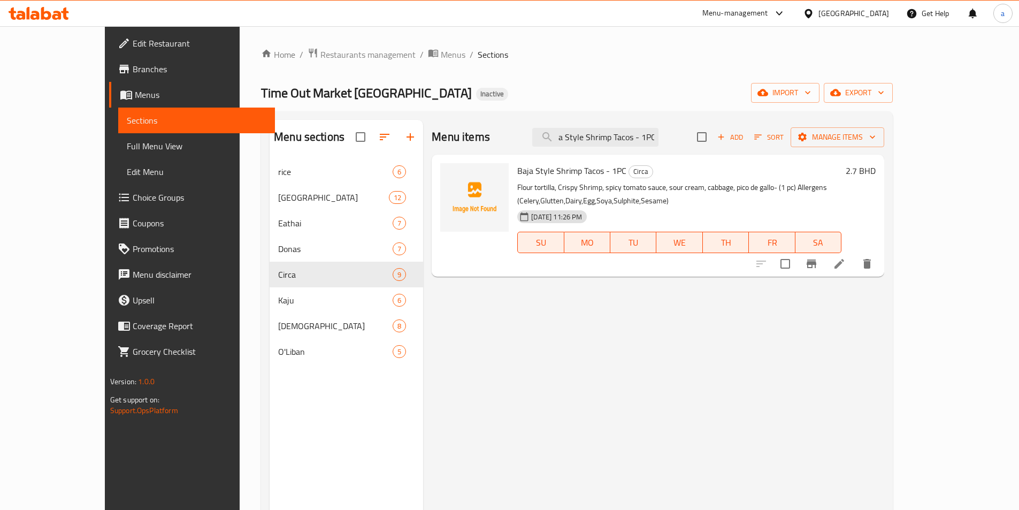
type input "Baja Style Shrimp Tacos - 1PC"
click at [855, 266] on li at bounding box center [840, 263] width 30 height 19
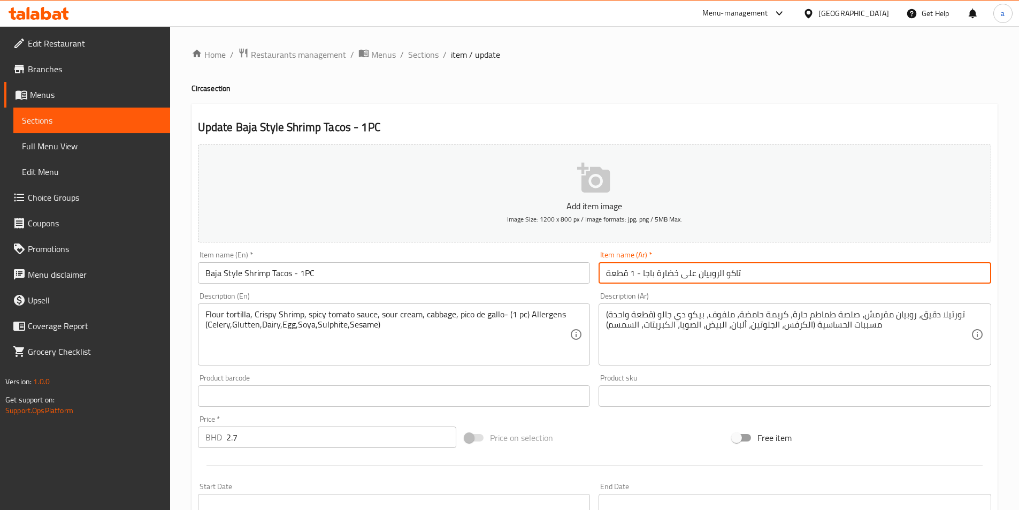
drag, startPoint x: 658, startPoint y: 273, endPoint x: 678, endPoint y: 273, distance: 20.3
click at [678, 273] on input "تاكو الروبيان على خضارة باجا - 1 قطعة" at bounding box center [795, 272] width 393 height 21
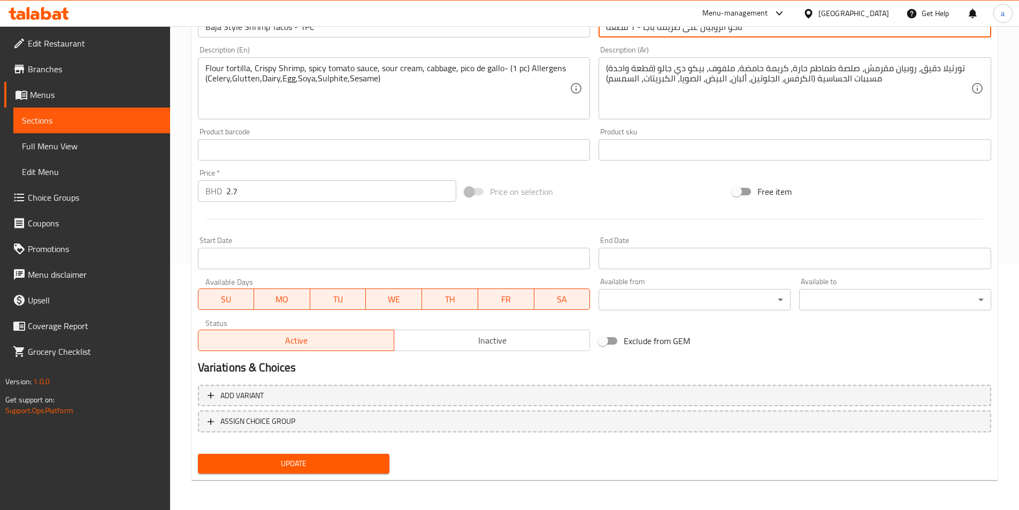
type input "تاكو الروبيان على طريقة باجا - 1 قطعة"
click at [333, 459] on span "Update" at bounding box center [294, 463] width 175 height 13
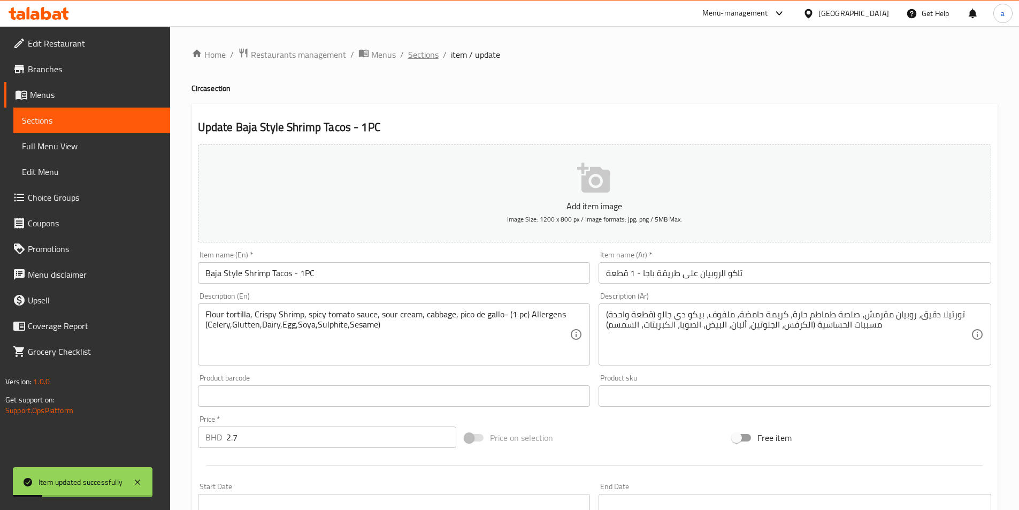
click at [422, 55] on span "Sections" at bounding box center [423, 54] width 31 height 13
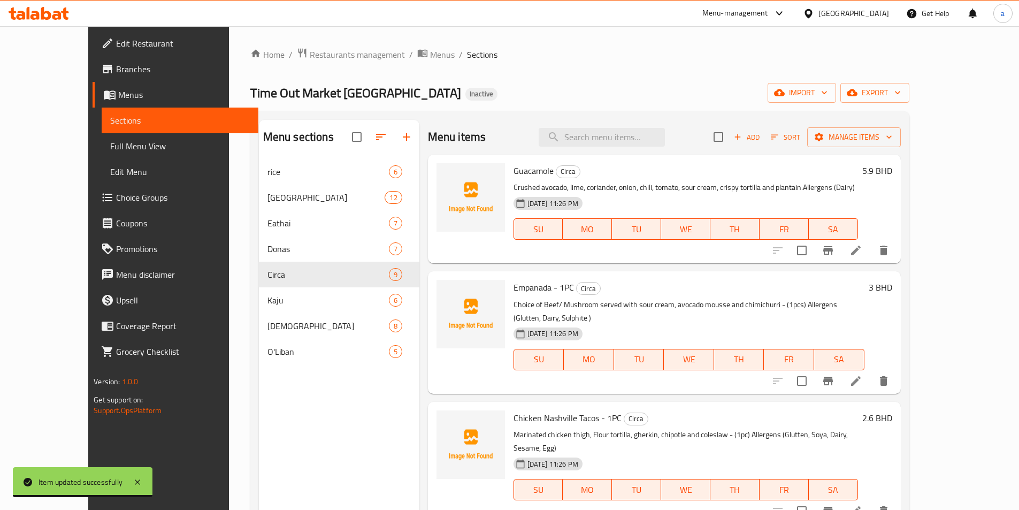
click at [467, 60] on span "Sections" at bounding box center [482, 54] width 31 height 13
click at [639, 148] on div "Menu items Add Sort Manage items" at bounding box center [664, 137] width 473 height 35
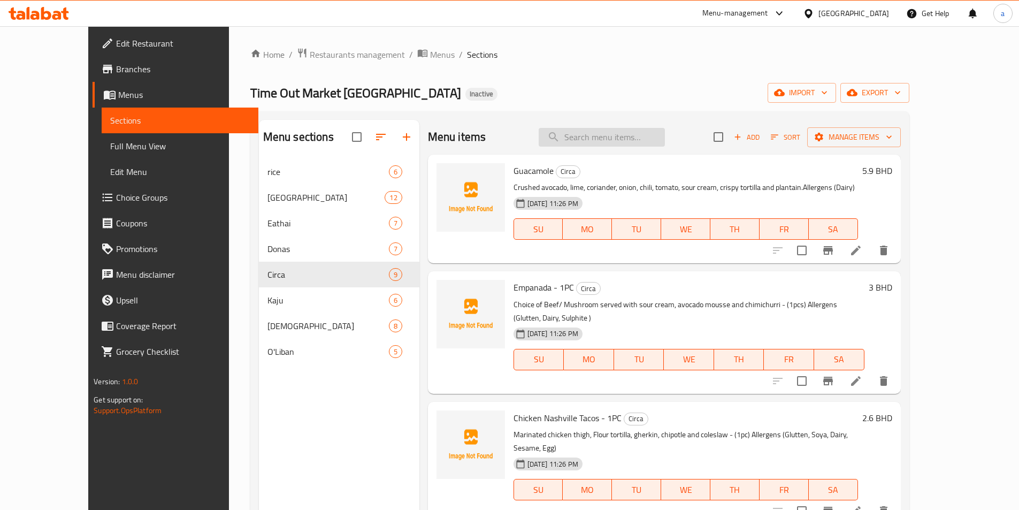
click at [641, 146] on input "search" at bounding box center [602, 137] width 126 height 19
paste input "Murg Tikka Masala with Rice & [PERSON_NAME]"
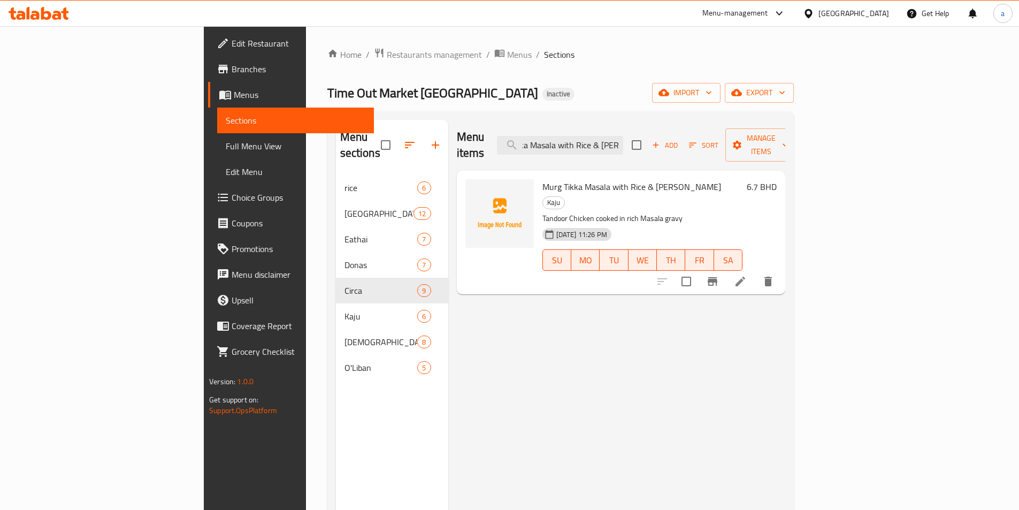
type input "Murg Tikka Masala with Rice & [PERSON_NAME]"
click at [747, 275] on icon at bounding box center [740, 281] width 13 height 13
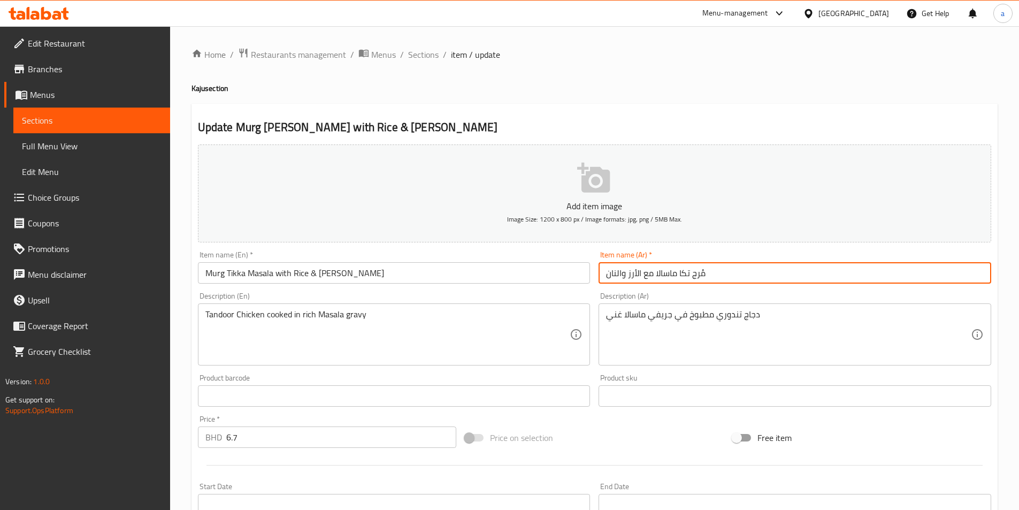
click at [692, 273] on input "مُرج تكا ماسالا مع الأرز والنان" at bounding box center [795, 272] width 393 height 21
type input "مورغ تكا ماسالا مع الأرز والنان"
click at [332, 272] on input "Murg Tikka Masala with Rice & [PERSON_NAME]" at bounding box center [394, 272] width 393 height 21
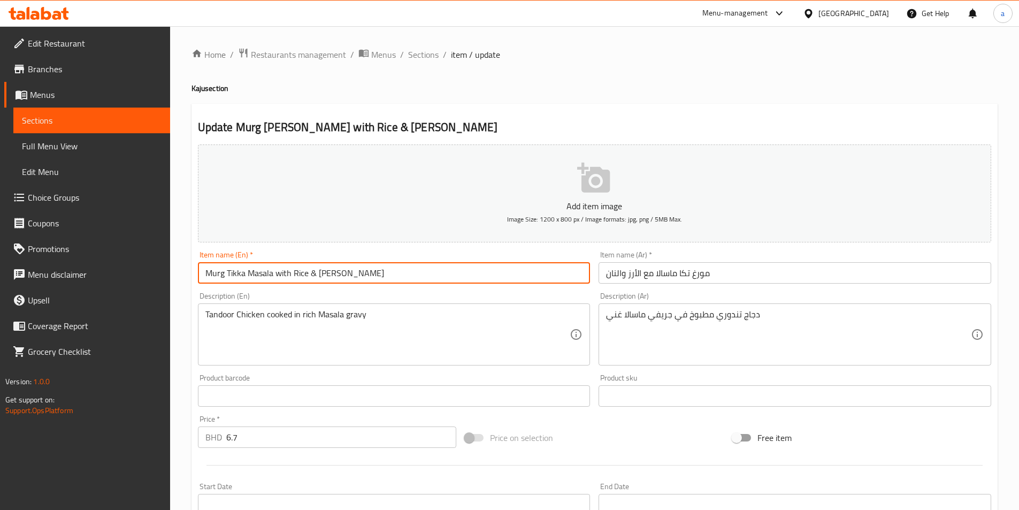
click at [332, 272] on input "Murg Tikka Masala with Rice & [PERSON_NAME]" at bounding box center [394, 272] width 393 height 21
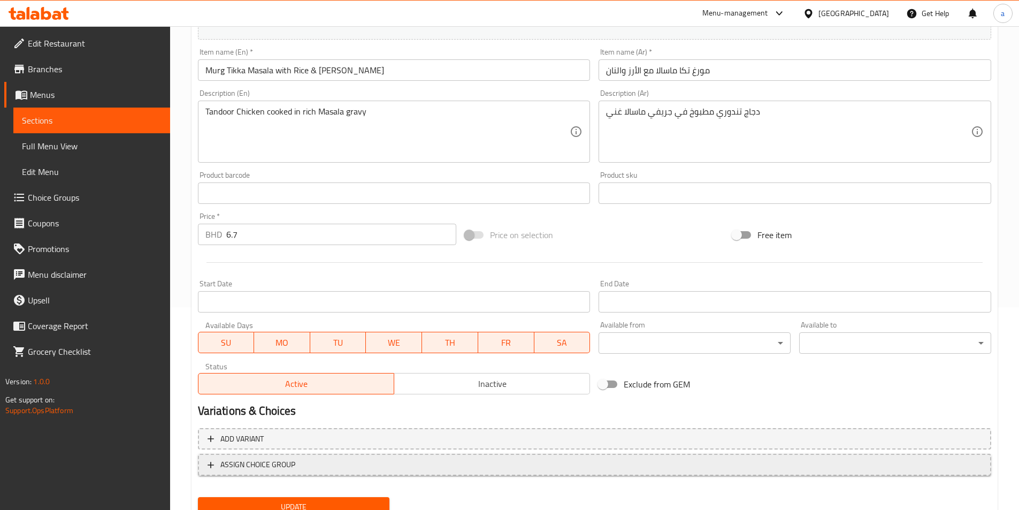
scroll to position [246, 0]
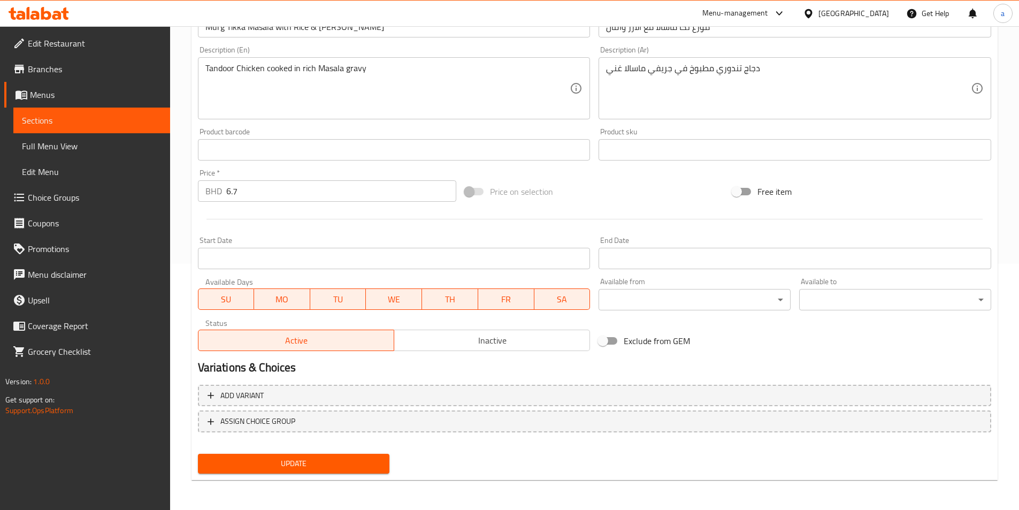
drag, startPoint x: 344, startPoint y: 461, endPoint x: 7, endPoint y: 329, distance: 361.4
click at [343, 460] on span "Update" at bounding box center [294, 463] width 175 height 13
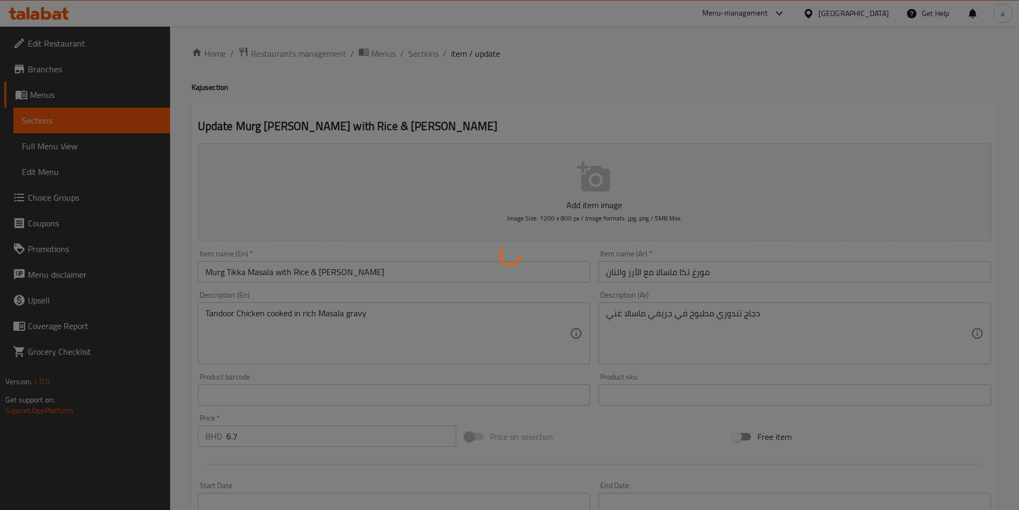
scroll to position [0, 0]
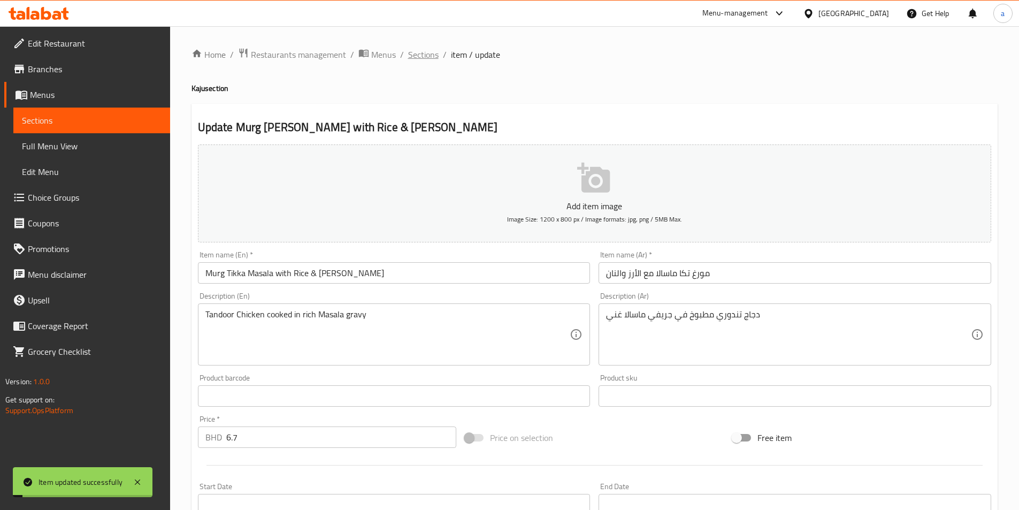
click at [430, 54] on span "Sections" at bounding box center [423, 54] width 31 height 13
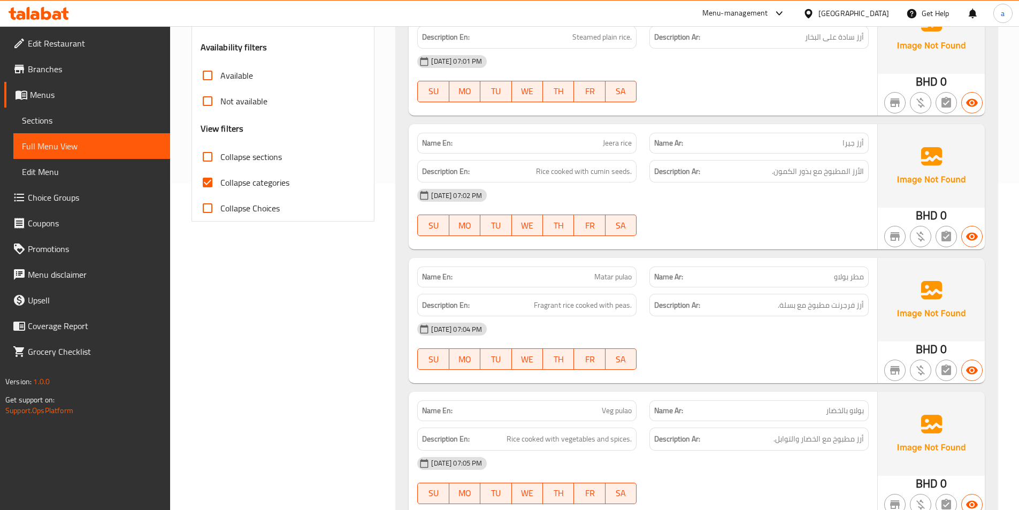
scroll to position [375, 0]
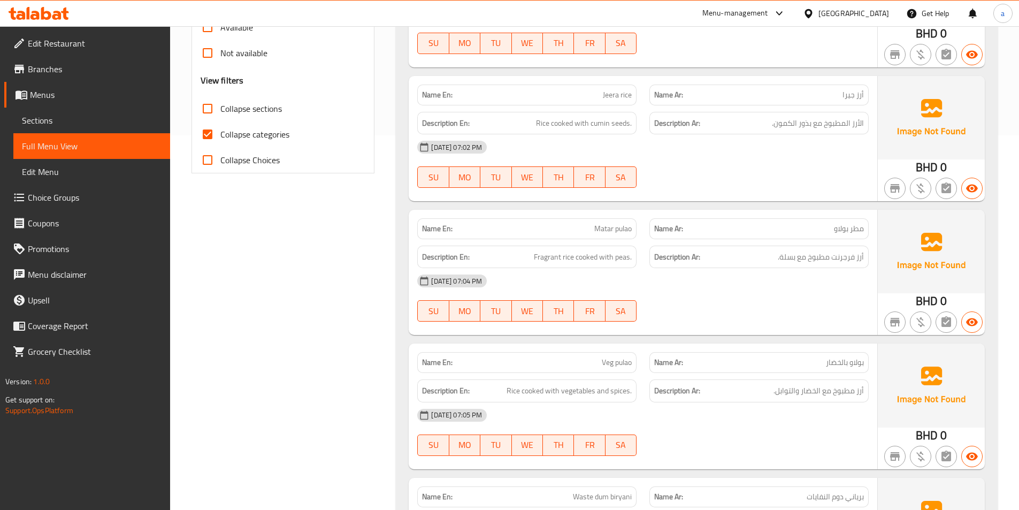
drag, startPoint x: 209, startPoint y: 135, endPoint x: 346, endPoint y: 203, distance: 152.9
click at [209, 135] on input "Collapse categories" at bounding box center [208, 134] width 26 height 26
checkbox input "false"
click at [207, 110] on input "Collapse sections" at bounding box center [208, 109] width 26 height 26
checkbox input "true"
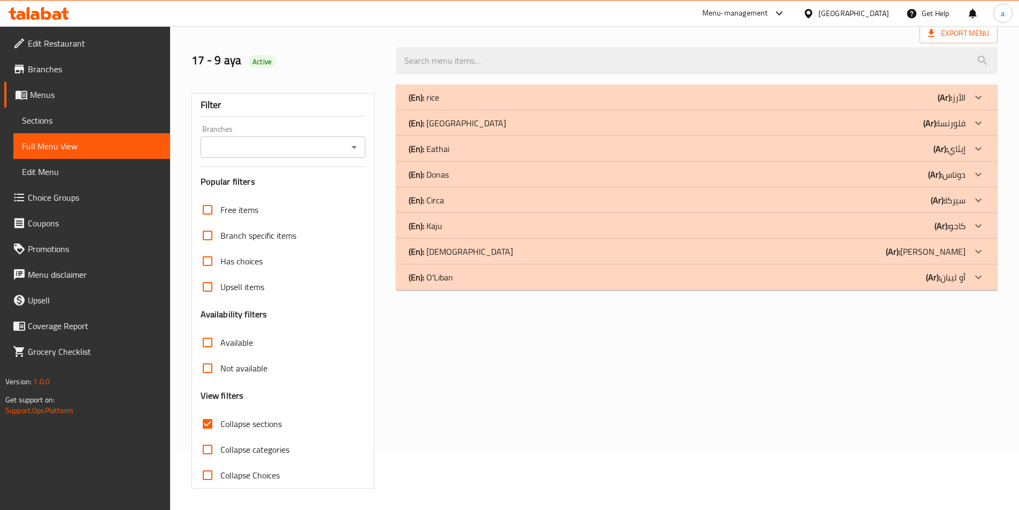
scroll to position [59, 0]
click at [486, 139] on div "(En): Eathai (Ar): إيثاي" at bounding box center [697, 149] width 602 height 26
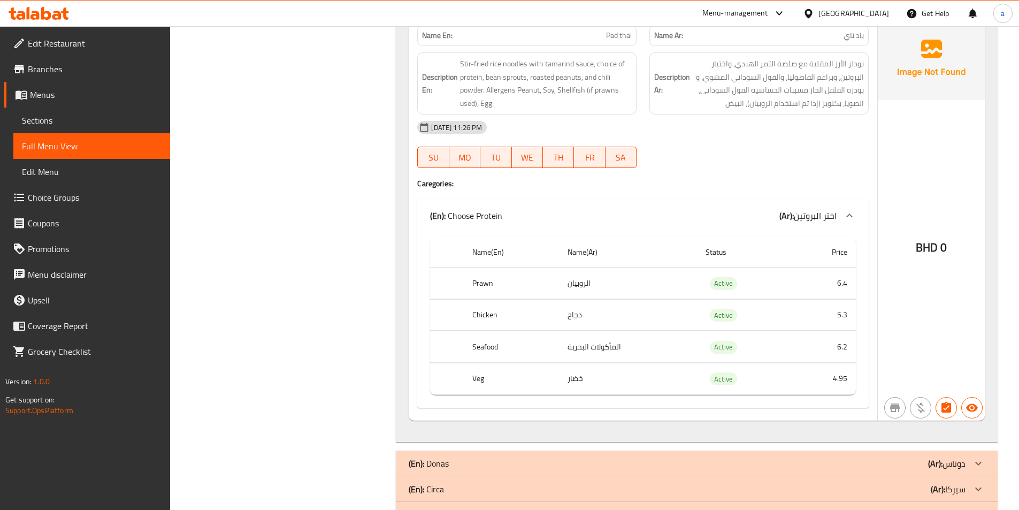
scroll to position [1983, 0]
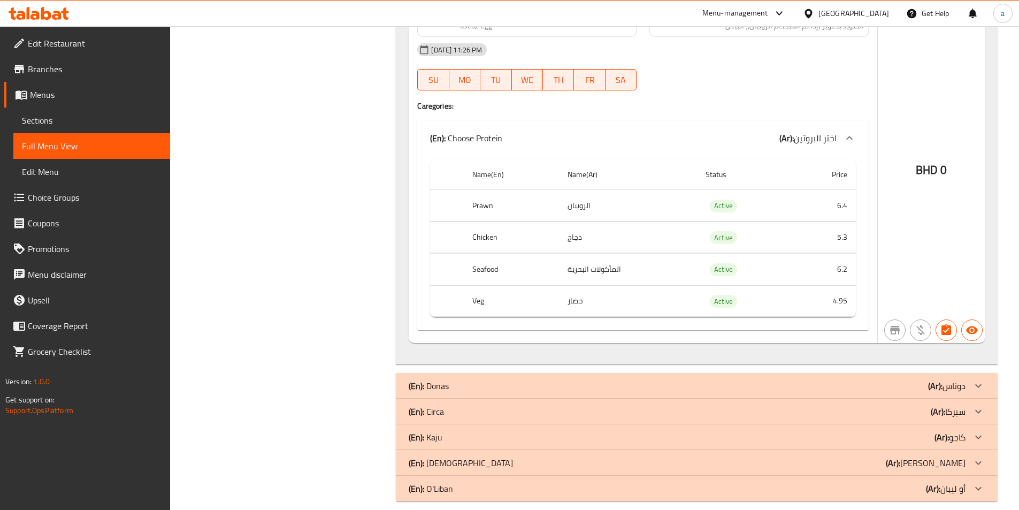
click at [449, 431] on div "(En): Kaju (Ar): كاجو" at bounding box center [687, 437] width 557 height 13
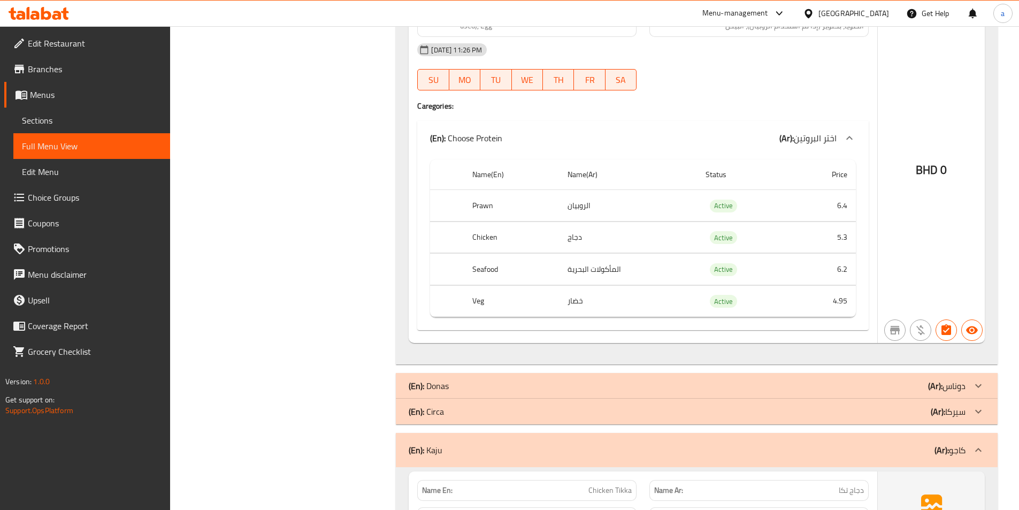
click at [440, 405] on p "(En): Circa" at bounding box center [426, 411] width 35 height 13
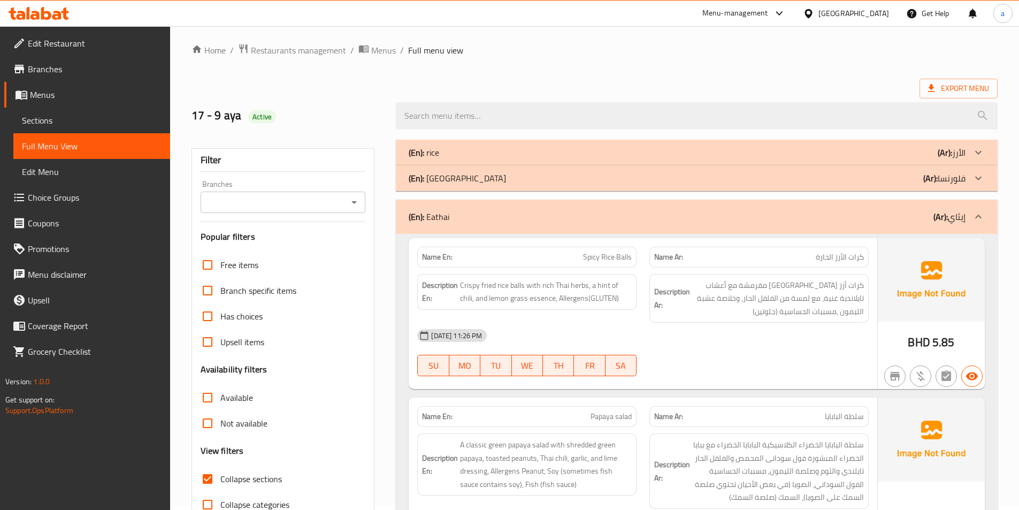
scroll to position [3, 0]
click at [946, 85] on span "Export Menu" at bounding box center [958, 89] width 61 height 13
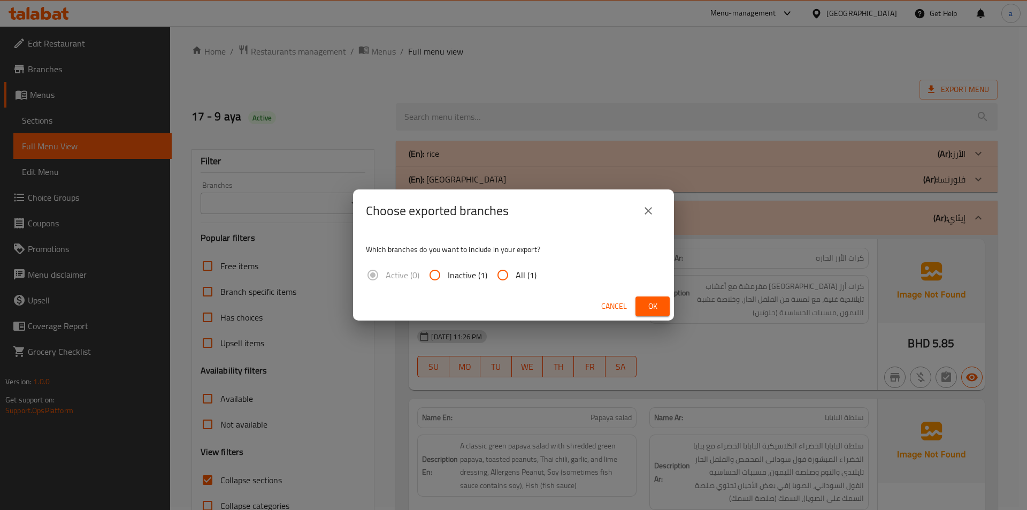
click at [574, 142] on div "Choose exported branches Which branches do you want to include in your export? …" at bounding box center [513, 255] width 1027 height 510
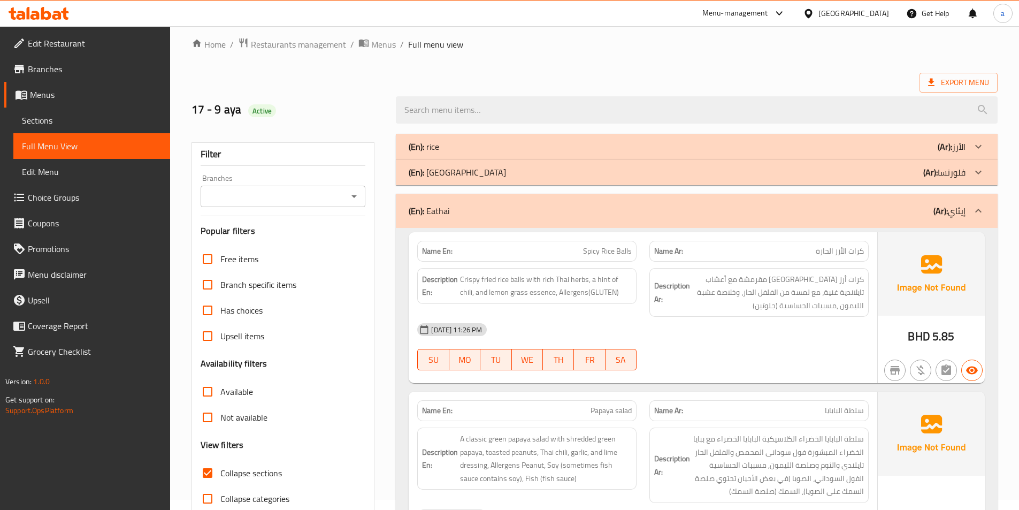
scroll to position [0, 0]
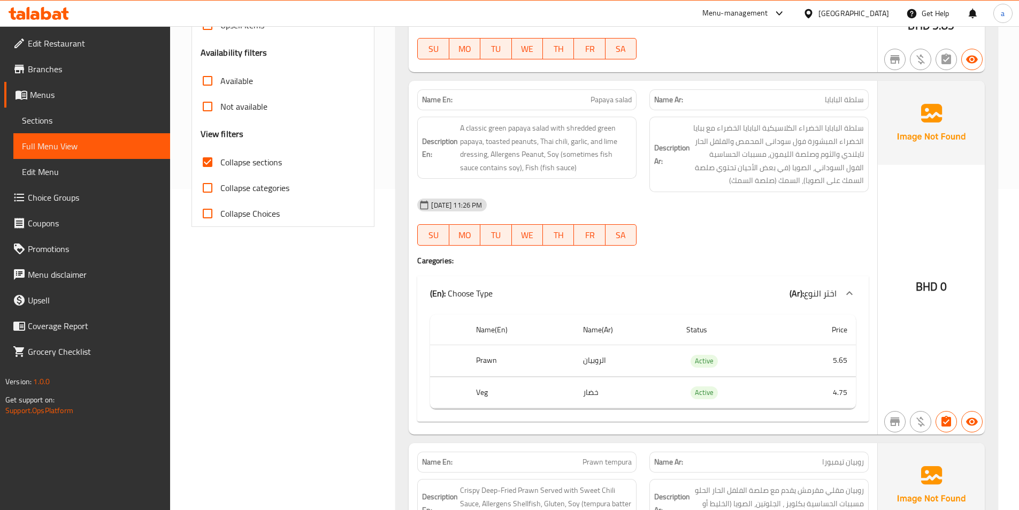
scroll to position [482, 0]
